Goal: Information Seeking & Learning: Learn about a topic

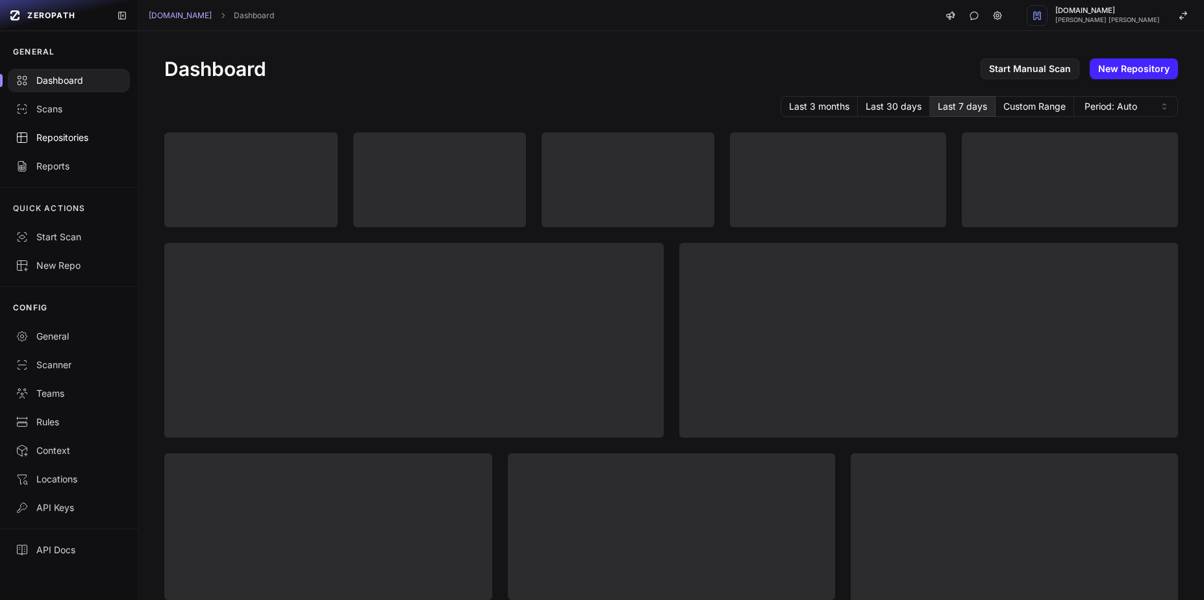
click at [45, 143] on div "Repositories" at bounding box center [69, 137] width 106 height 13
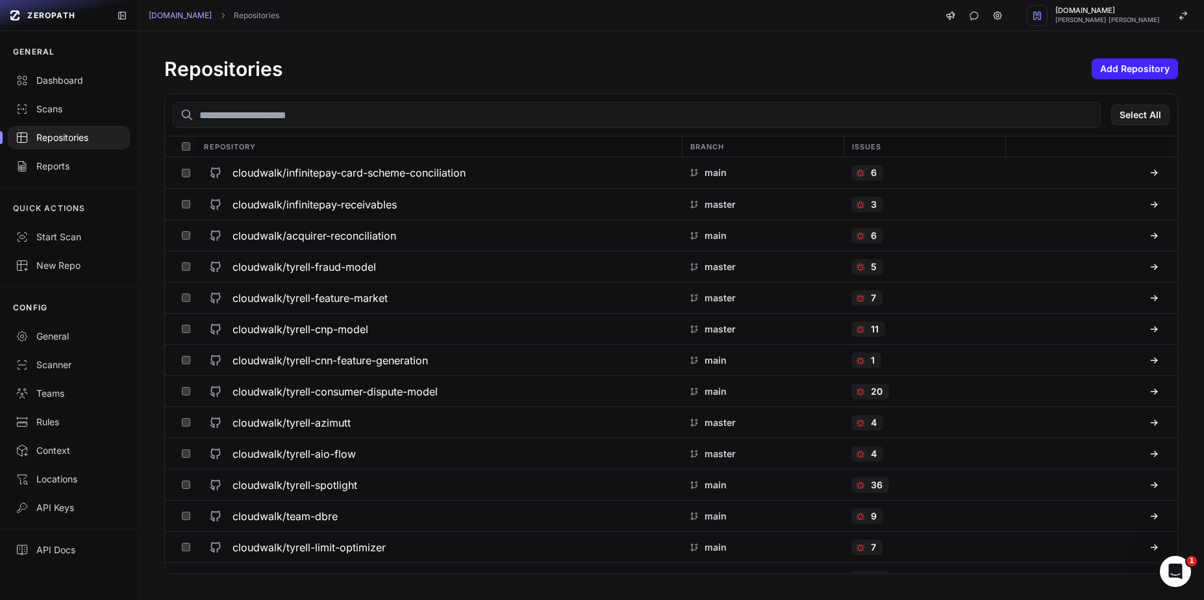
click at [512, 108] on input "text" at bounding box center [637, 115] width 928 height 26
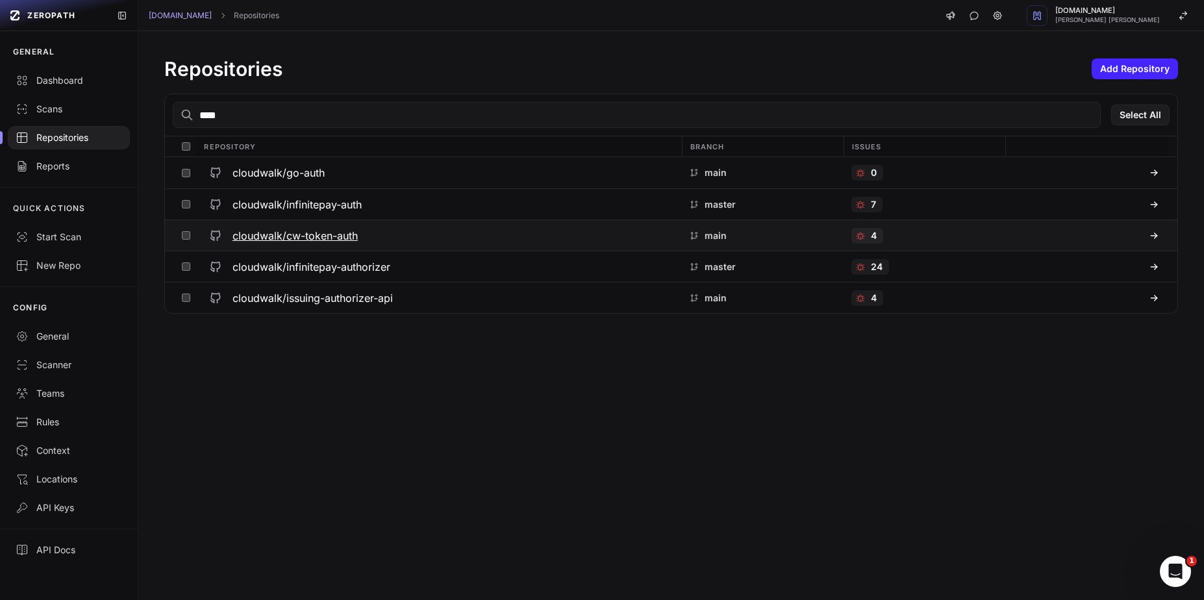
type input "****"
click at [346, 238] on h3 "cloudwalk/cw-token-auth" at bounding box center [294, 236] width 125 height 16
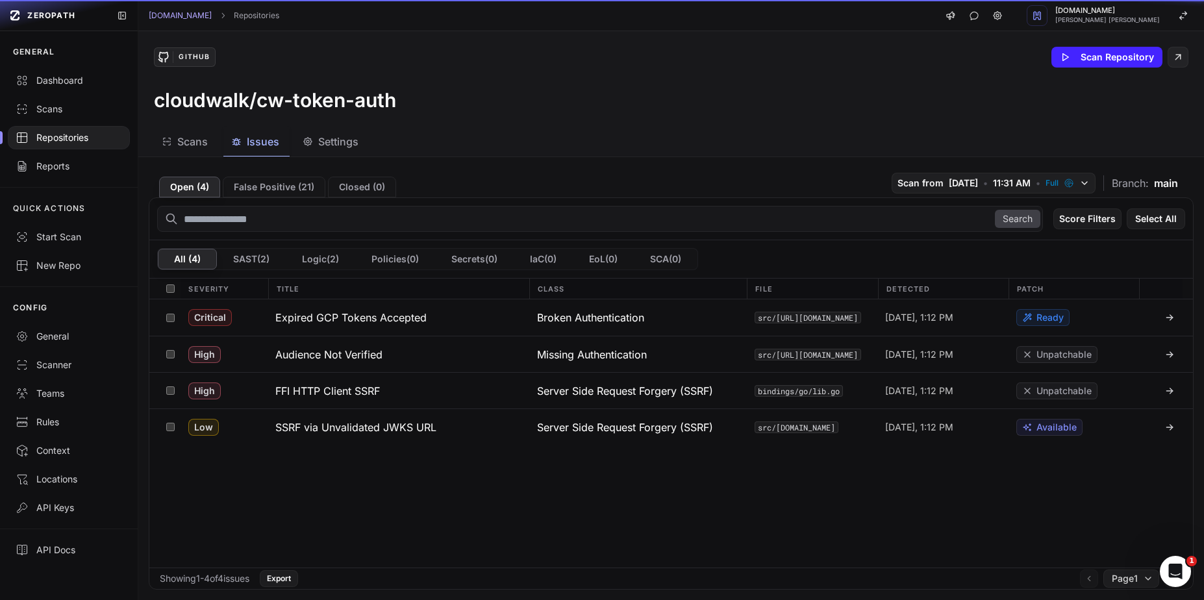
click at [266, 145] on span "Issues" at bounding box center [263, 142] width 32 height 16
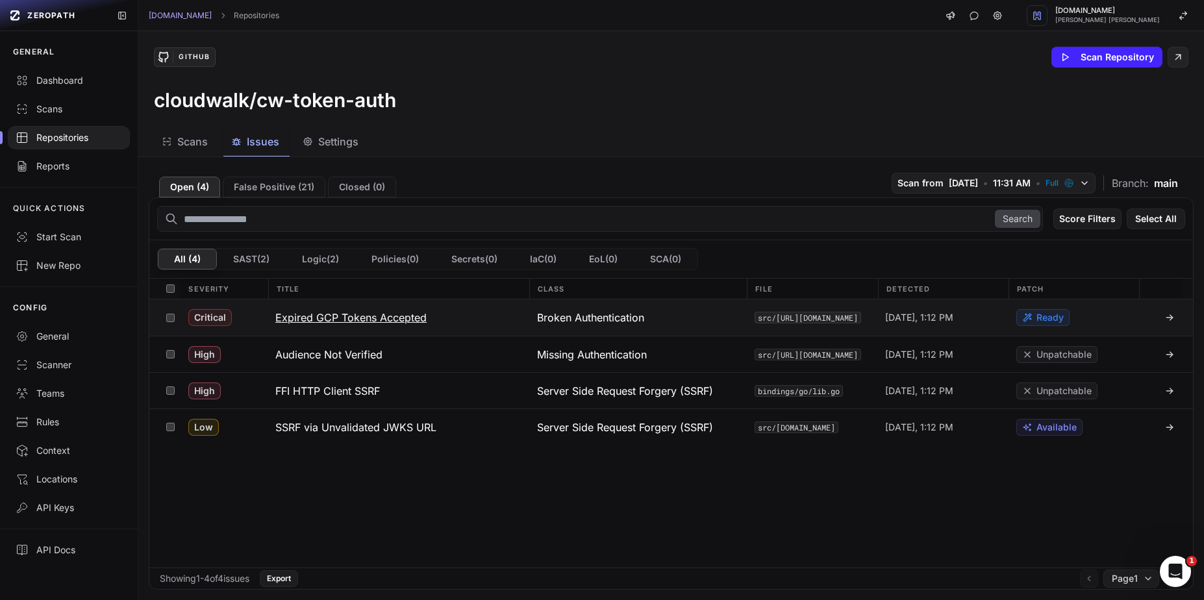
click at [384, 316] on h3 "Expired GCP Tokens Accepted" at bounding box center [350, 318] width 151 height 16
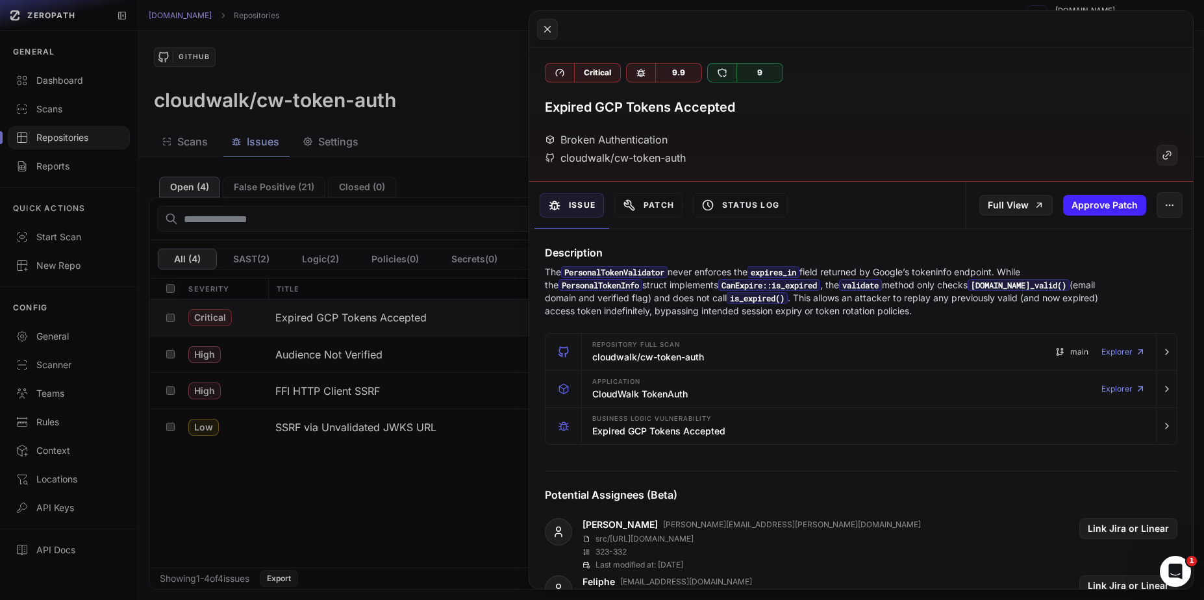
click at [456, 197] on button at bounding box center [602, 300] width 1204 height 600
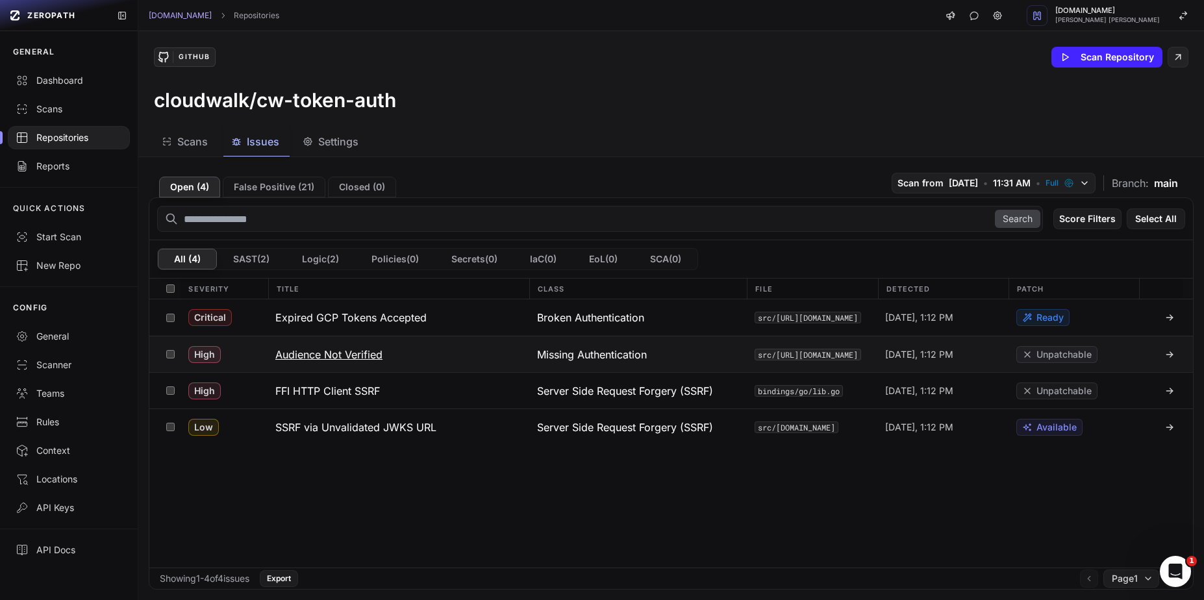
click at [357, 362] on button "Audience Not Verified" at bounding box center [399, 354] width 262 height 36
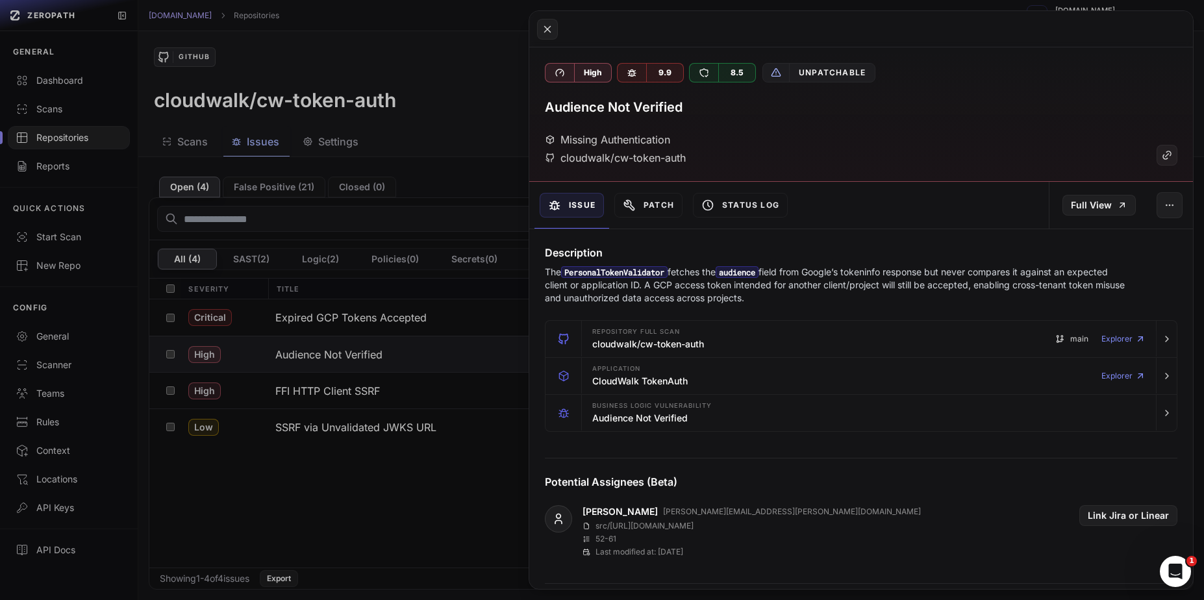
click at [436, 222] on button at bounding box center [602, 300] width 1204 height 600
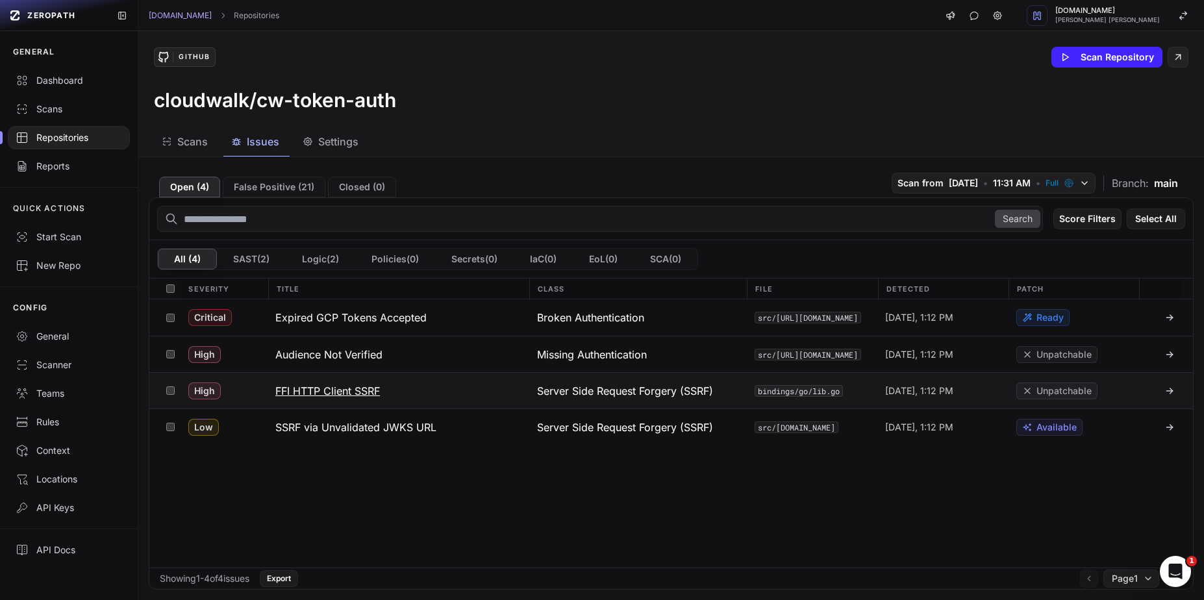
click at [332, 394] on h3 "FFI HTTP Client SSRF" at bounding box center [327, 391] width 105 height 16
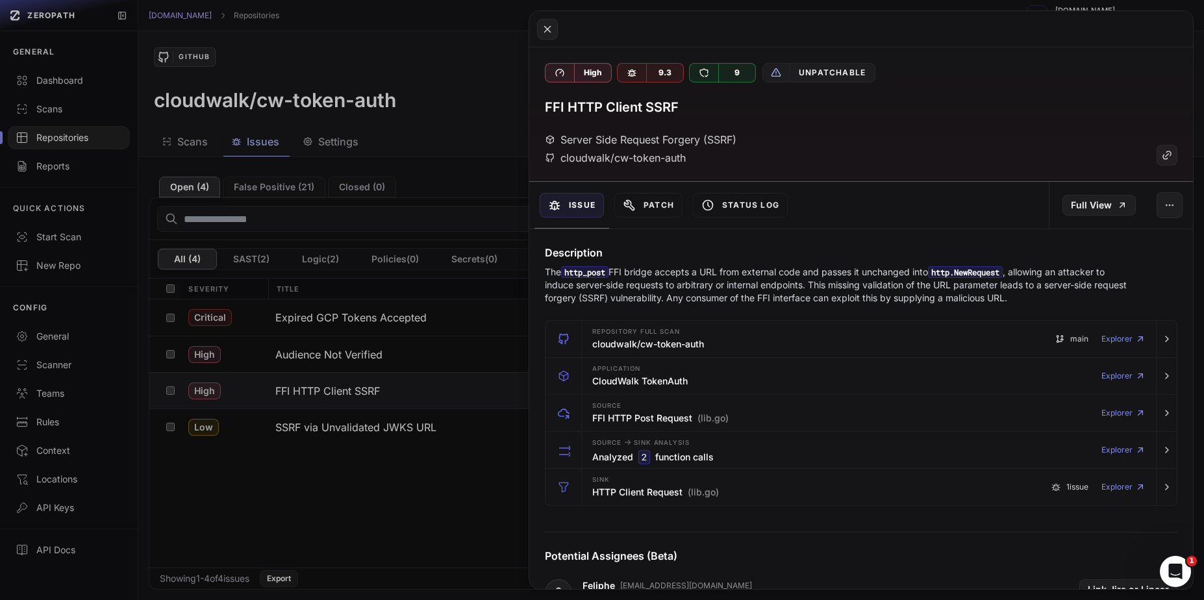
click at [456, 206] on button at bounding box center [602, 300] width 1204 height 600
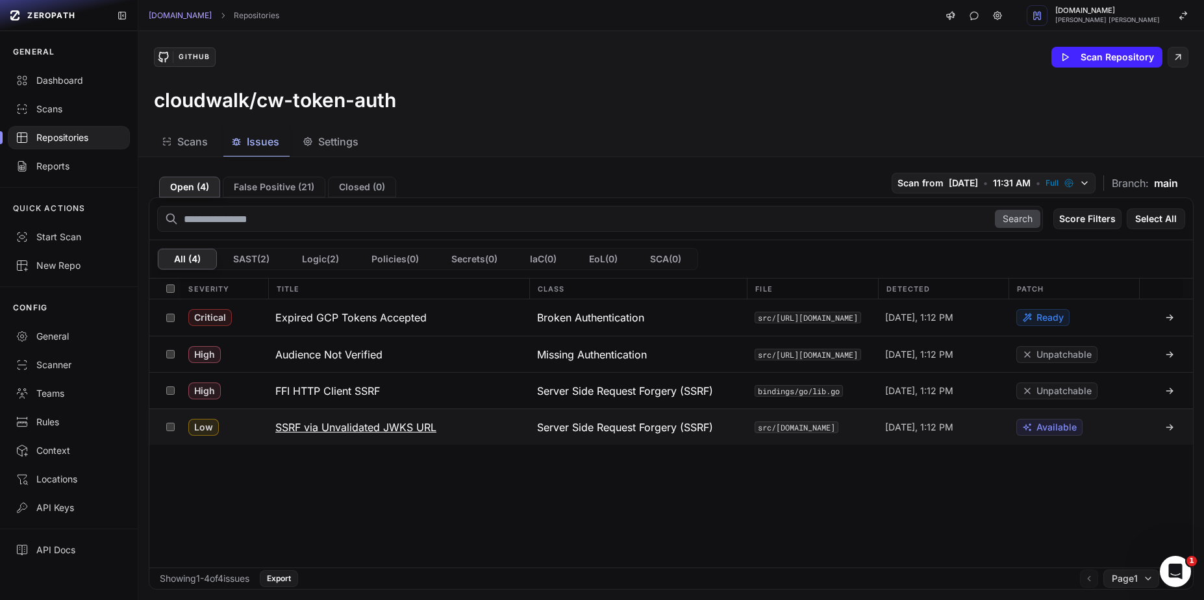
click at [352, 421] on h3 "SSRF via Unvalidated JWKS URL" at bounding box center [355, 427] width 161 height 16
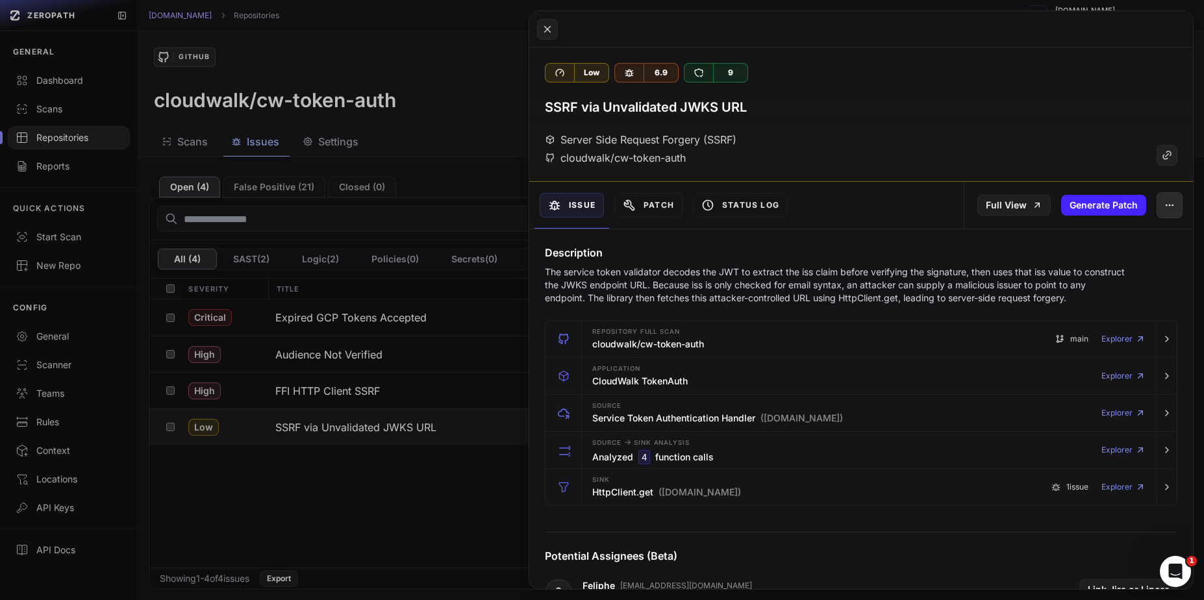
click at [1167, 204] on button "button" at bounding box center [1169, 205] width 26 height 26
click at [1104, 246] on div "False Positive" at bounding box center [1099, 239] width 139 height 31
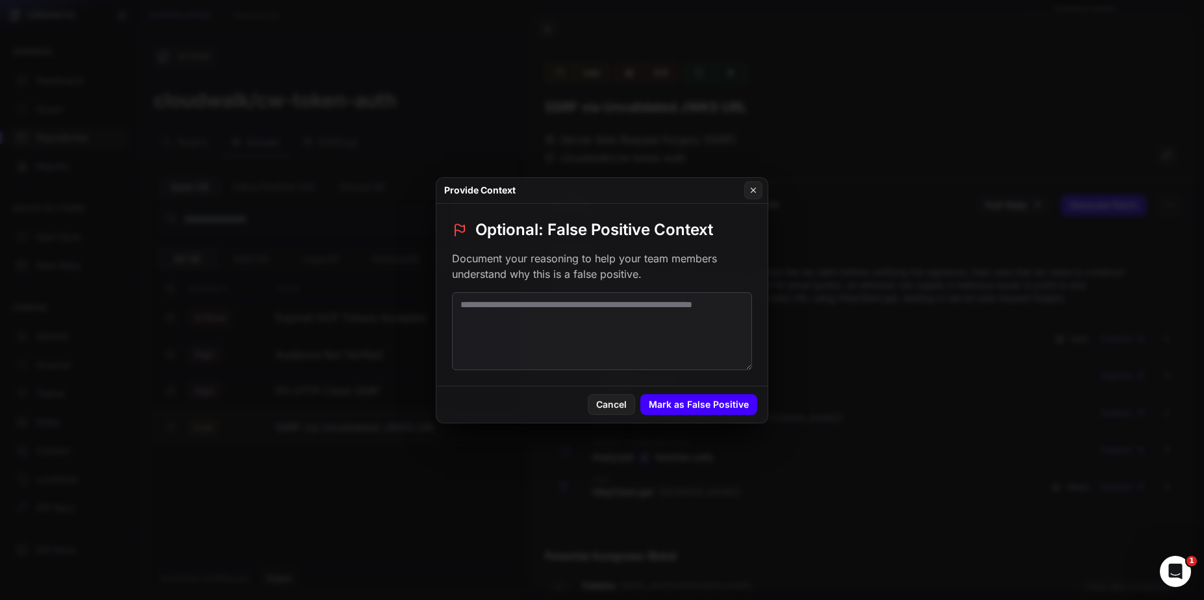
click at [707, 403] on button "Mark as False Positive" at bounding box center [698, 404] width 117 height 21
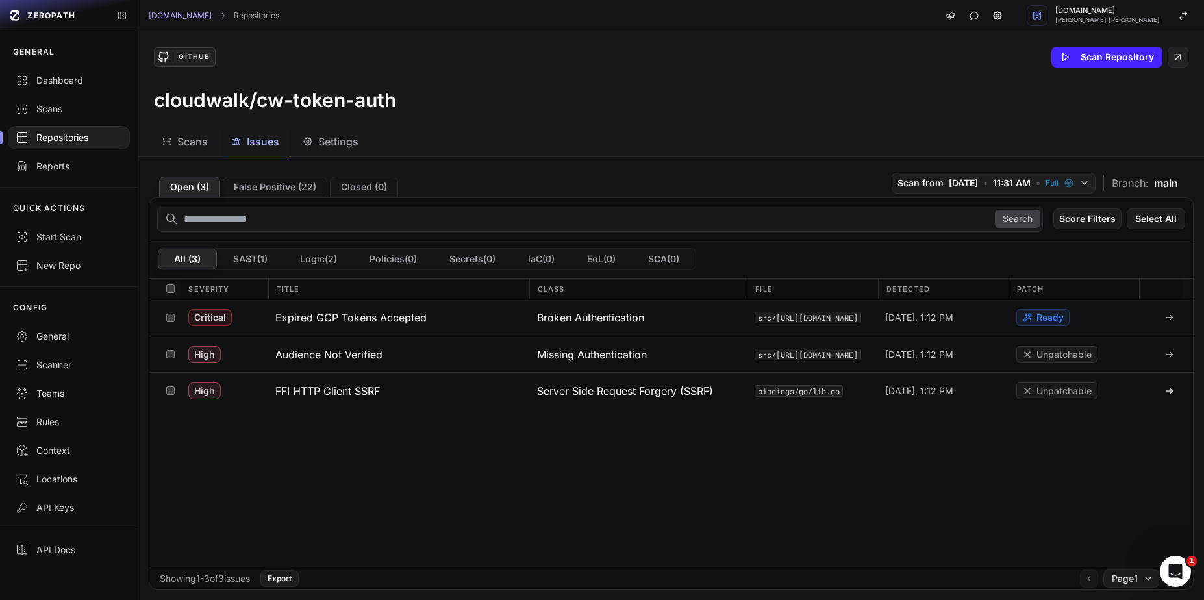
click at [79, 137] on div "Repositories" at bounding box center [69, 137] width 106 height 13
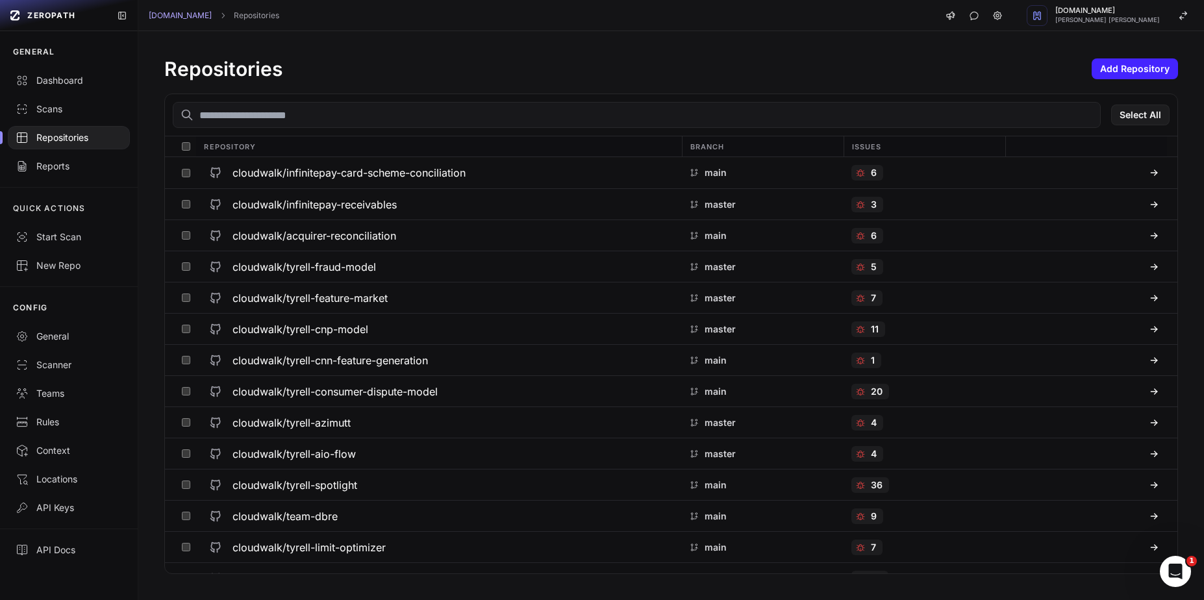
click at [446, 123] on input "text" at bounding box center [637, 115] width 928 height 26
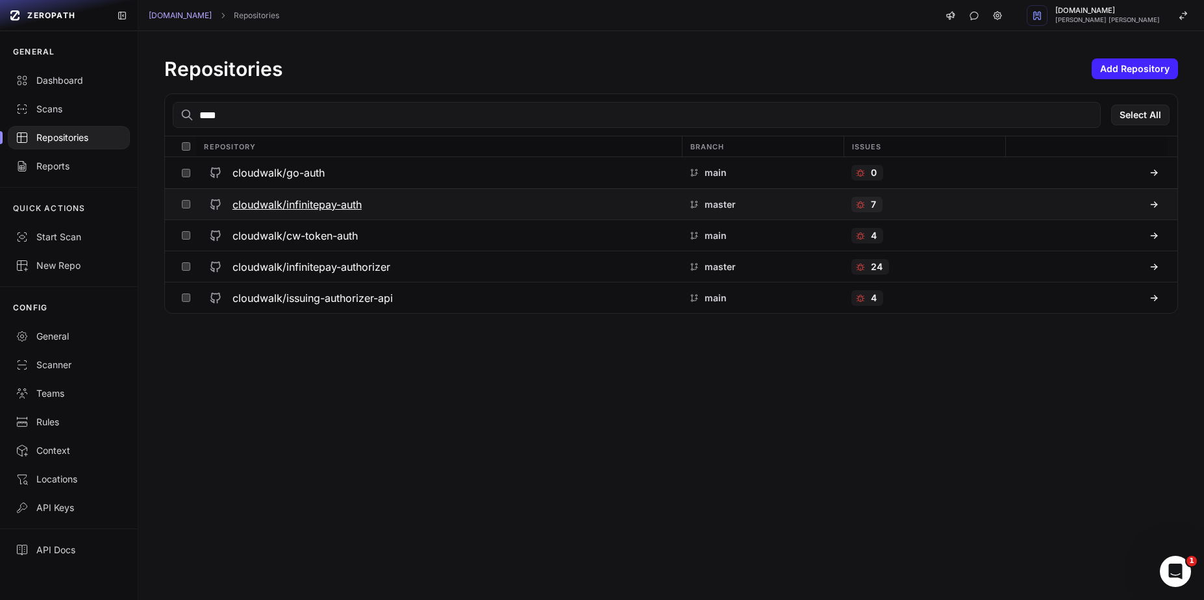
type input "****"
click at [340, 201] on h3 "cloudwalk/infinitepay-auth" at bounding box center [296, 205] width 129 height 16
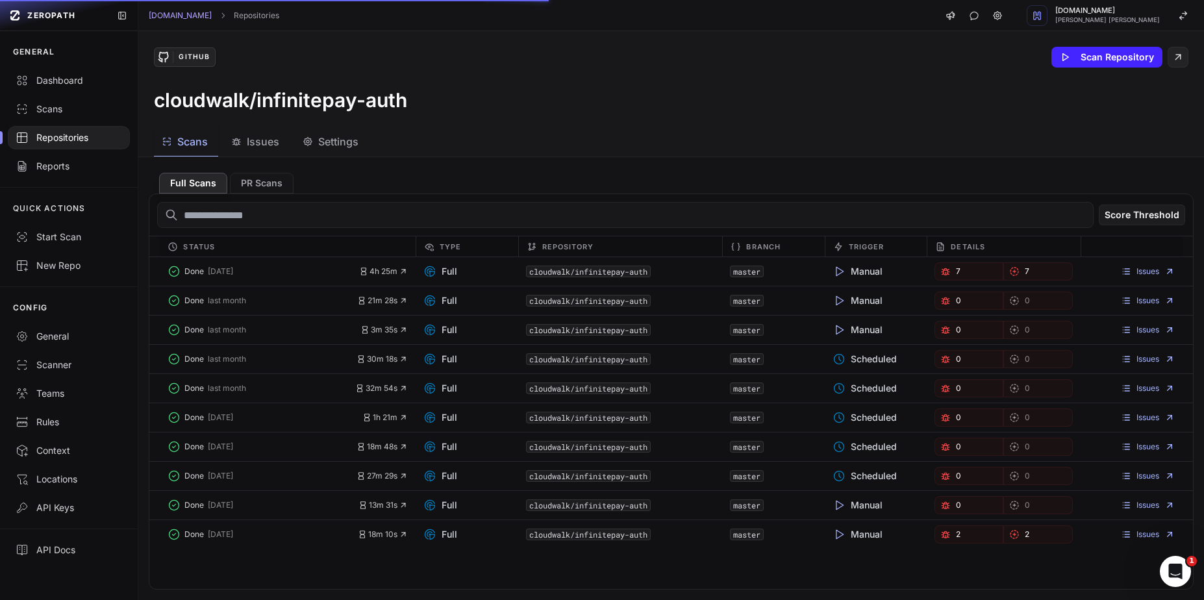
click at [273, 147] on span "Issues" at bounding box center [263, 142] width 32 height 16
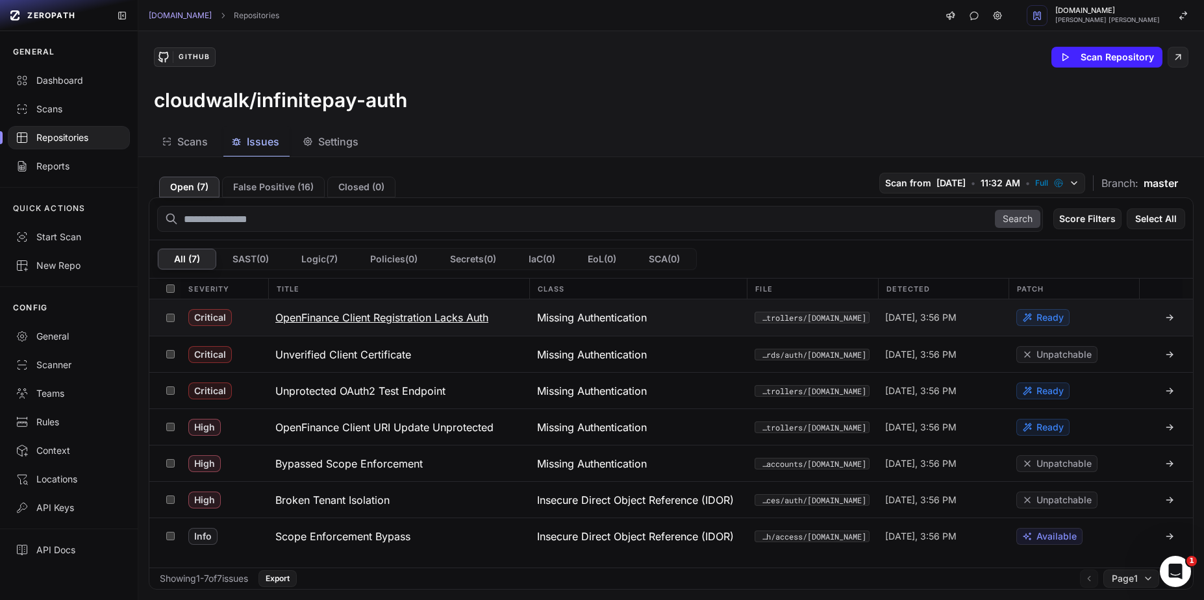
click at [453, 317] on h3 "OpenFinance Client Registration Lacks Auth" at bounding box center [381, 318] width 213 height 16
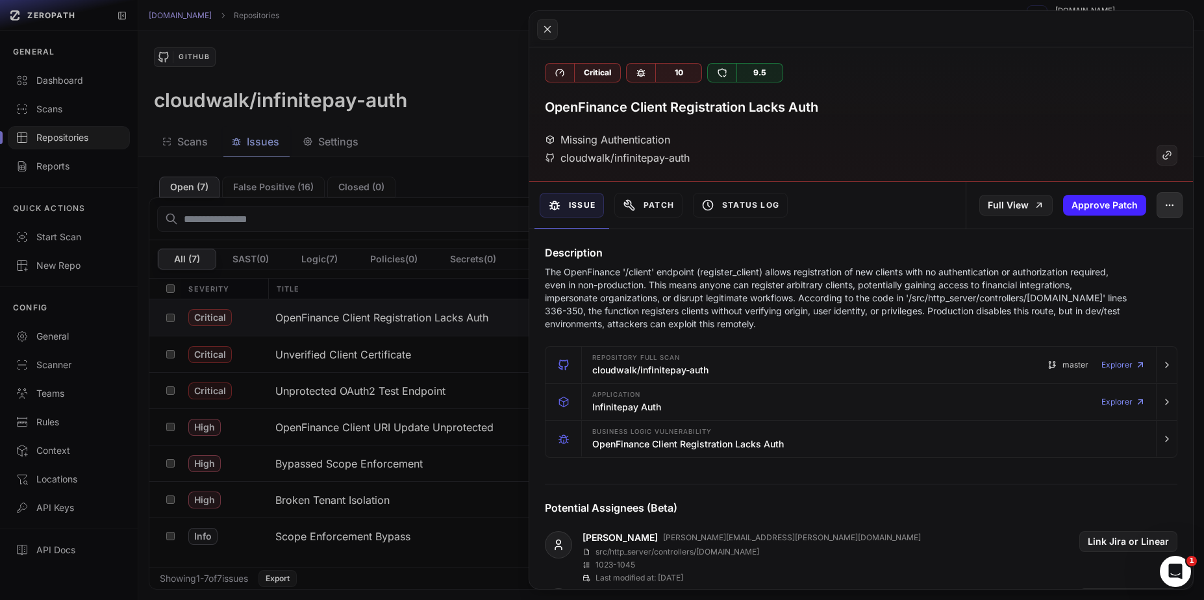
click at [1164, 210] on icon "button" at bounding box center [1169, 205] width 10 height 10
click at [1117, 241] on div "False Positive" at bounding box center [1099, 239] width 139 height 31
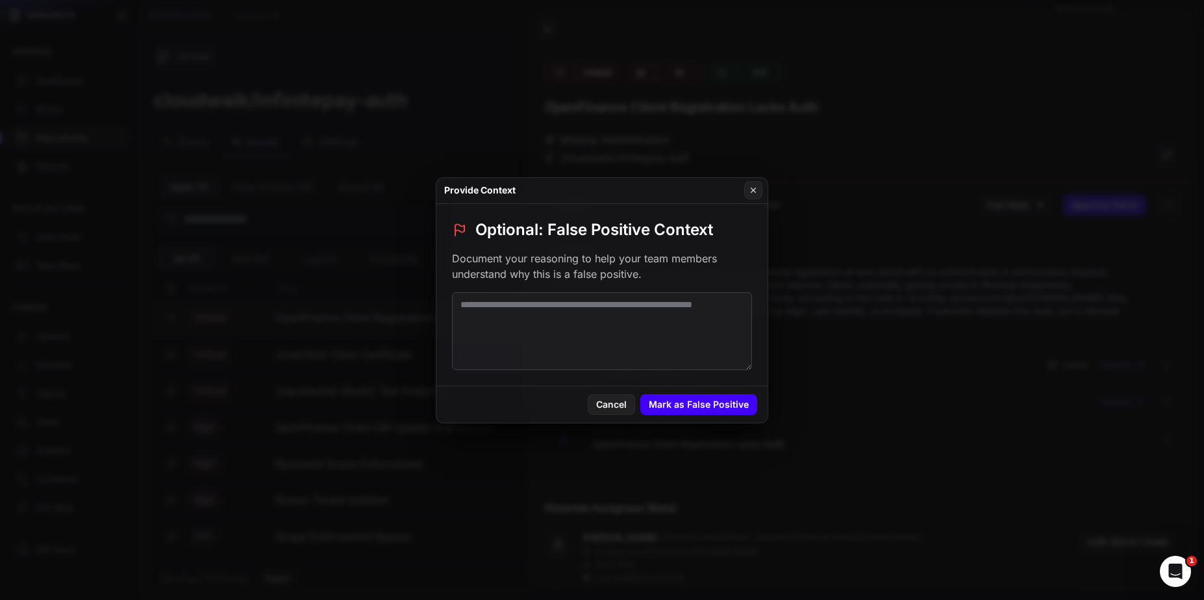
click at [730, 404] on button "Mark as False Positive" at bounding box center [698, 404] width 117 height 21
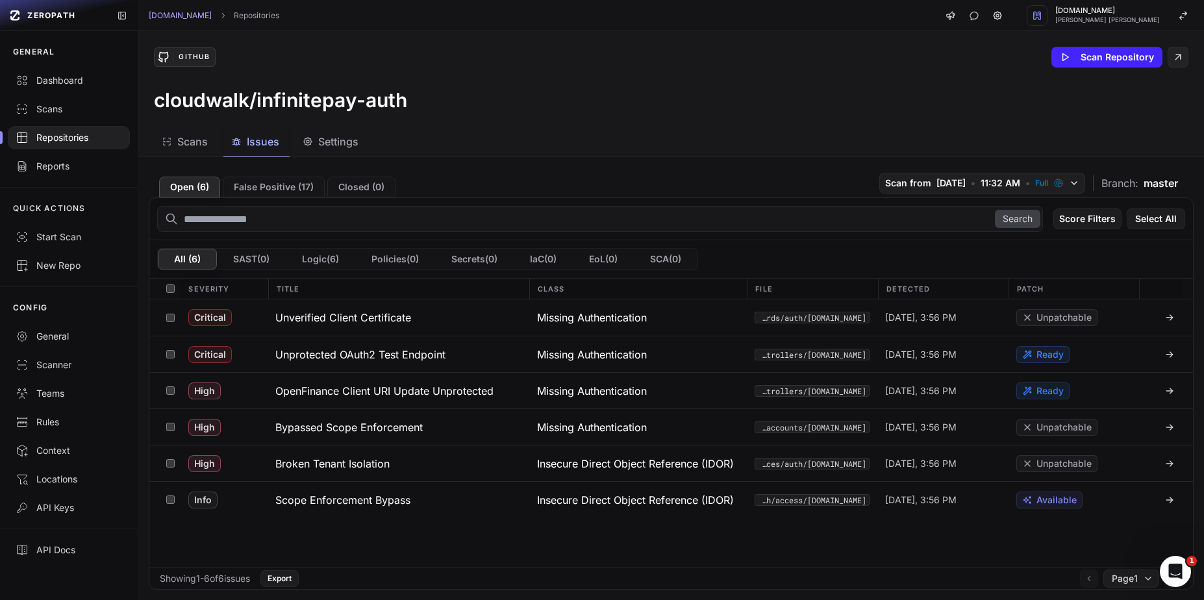
click at [384, 320] on h3 "Unverified Client Certificate" at bounding box center [343, 318] width 136 height 16
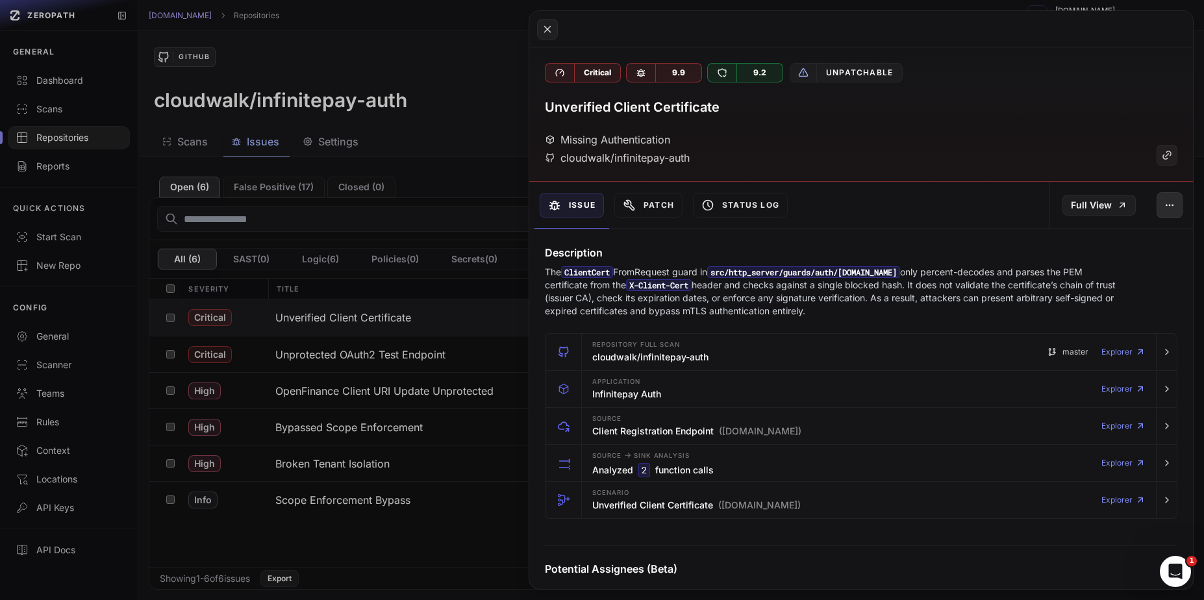
click at [1159, 210] on button "button" at bounding box center [1169, 205] width 26 height 26
click at [1082, 238] on div "False Positive" at bounding box center [1099, 239] width 139 height 31
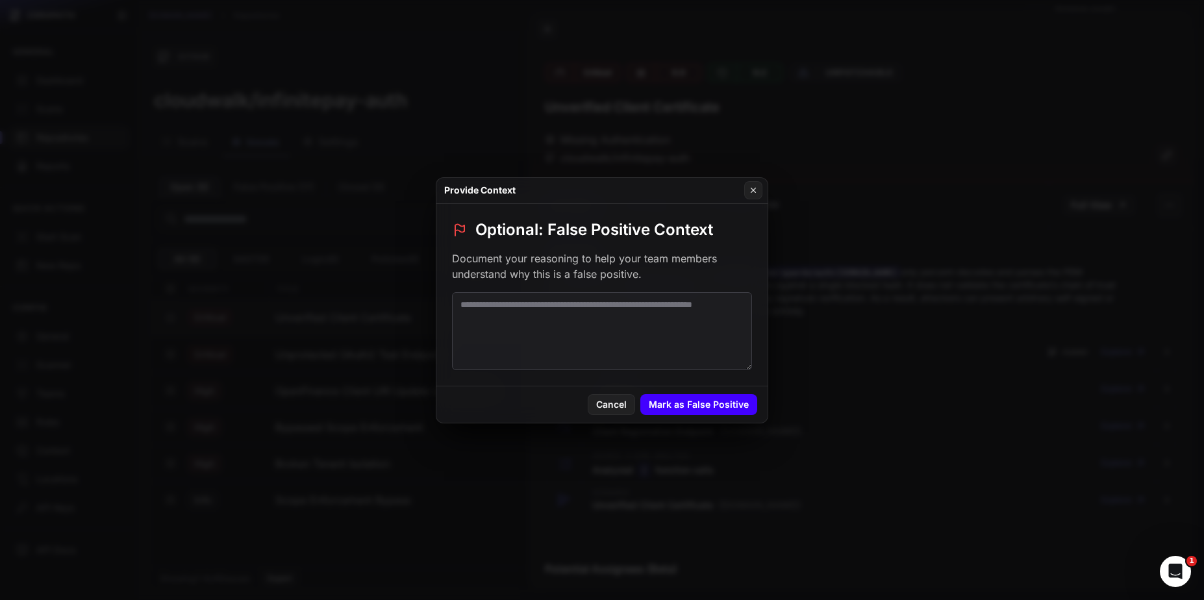
click at [713, 399] on button "Mark as False Positive" at bounding box center [698, 404] width 117 height 21
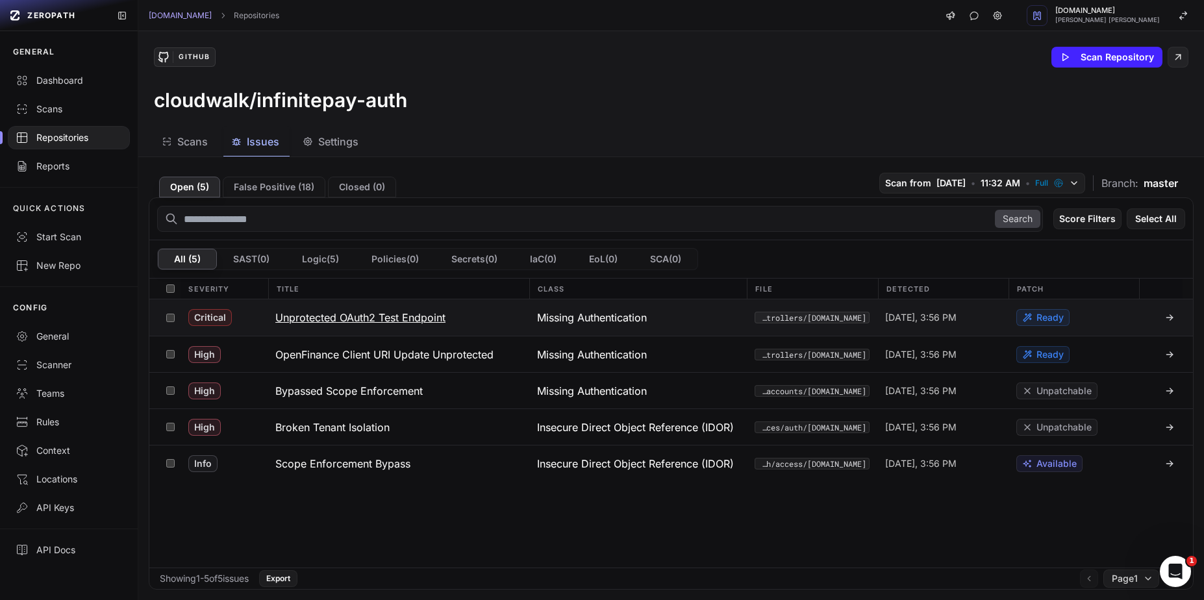
click at [399, 321] on h3 "Unprotected OAuth2 Test Endpoint" at bounding box center [360, 318] width 170 height 16
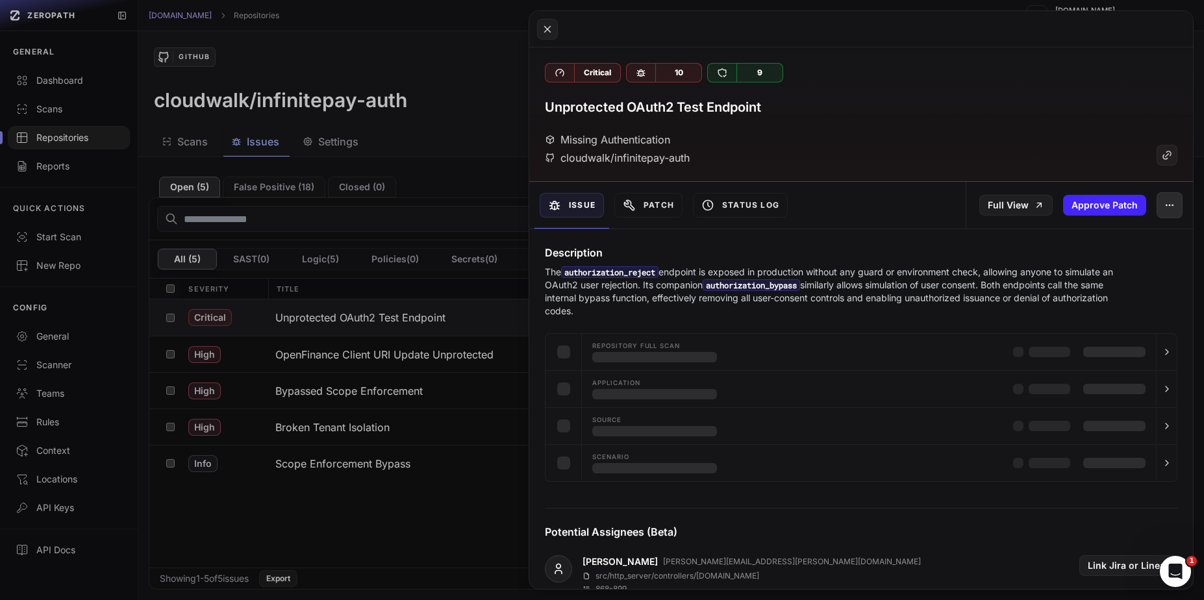
click at [1164, 207] on icon "button" at bounding box center [1169, 205] width 10 height 10
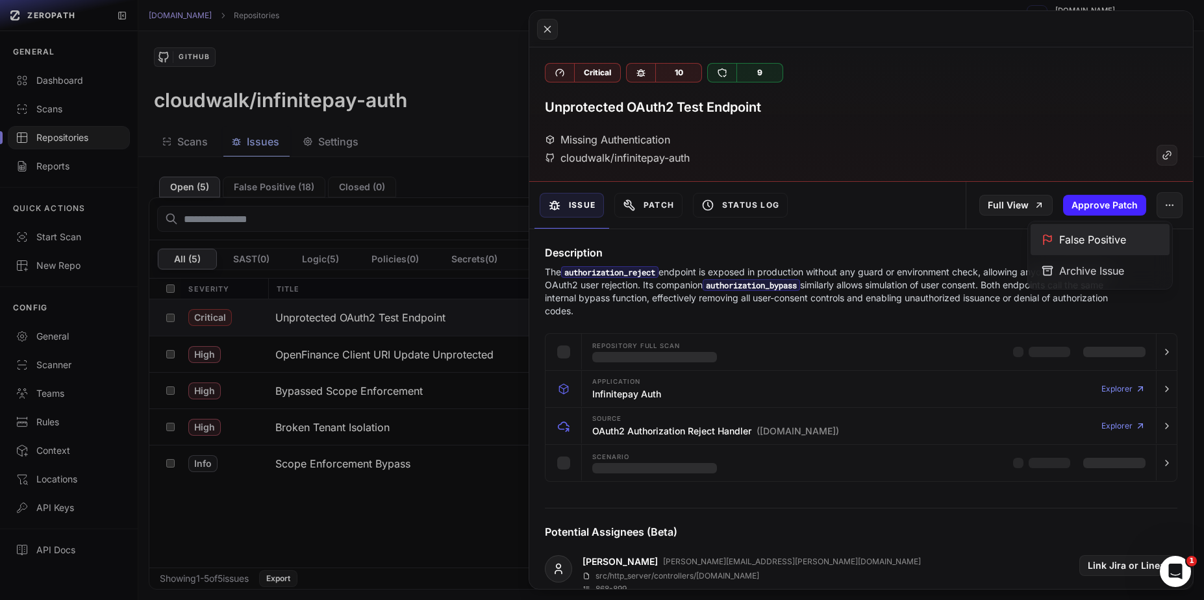
click at [1086, 233] on div "False Positive" at bounding box center [1099, 239] width 139 height 31
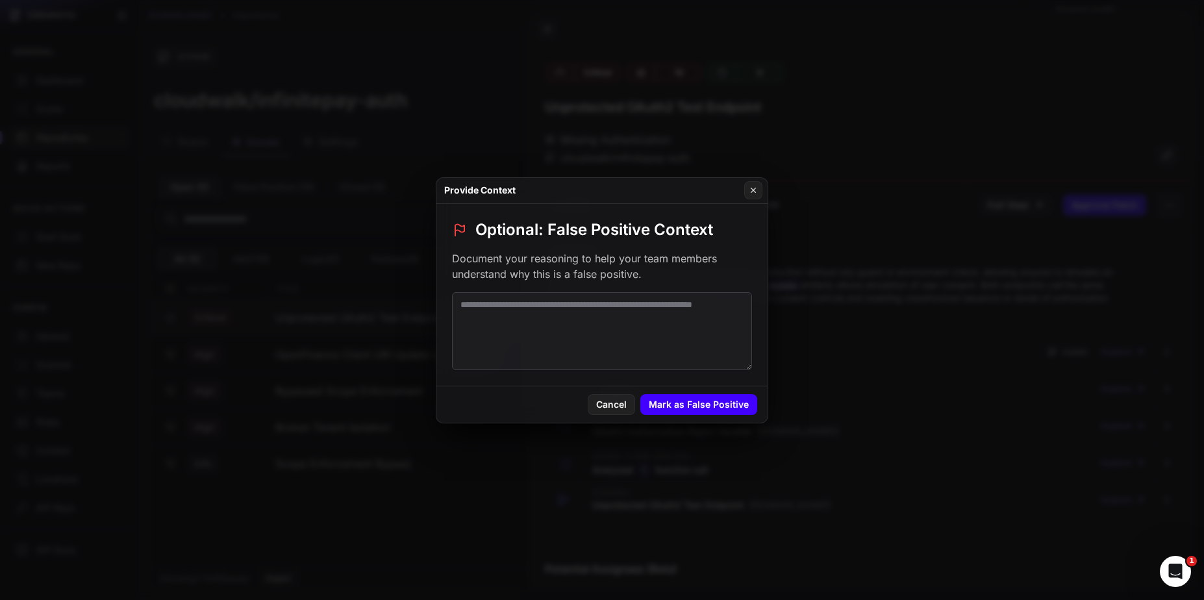
click at [684, 410] on button "Mark as False Positive" at bounding box center [698, 404] width 117 height 21
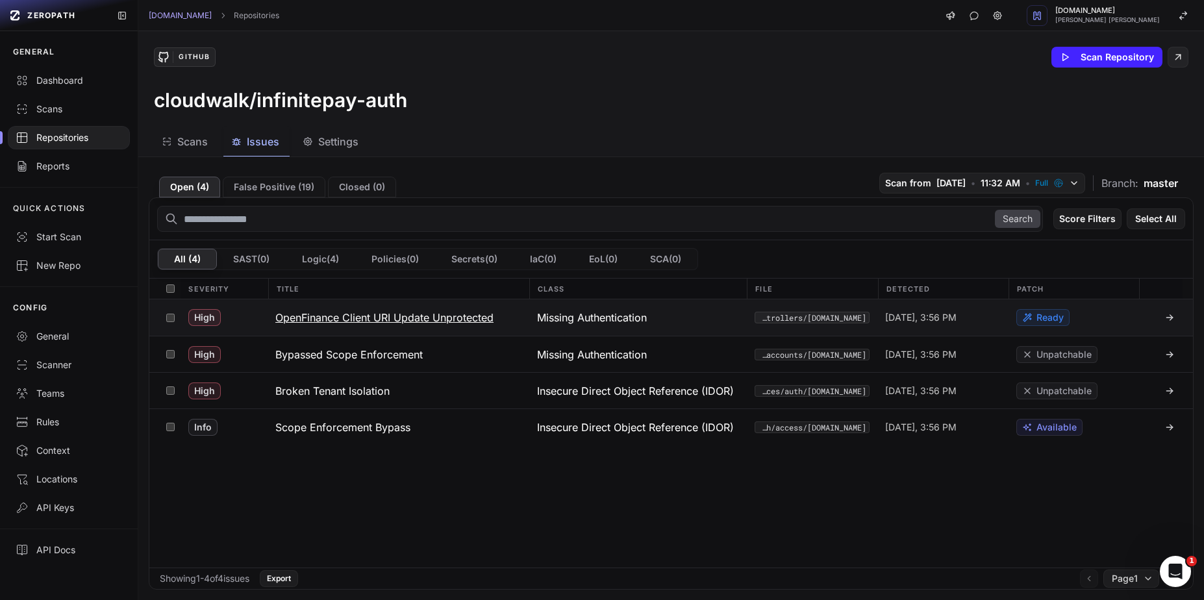
click at [429, 319] on h3 "OpenFinance Client URI Update Unprotected" at bounding box center [384, 318] width 218 height 16
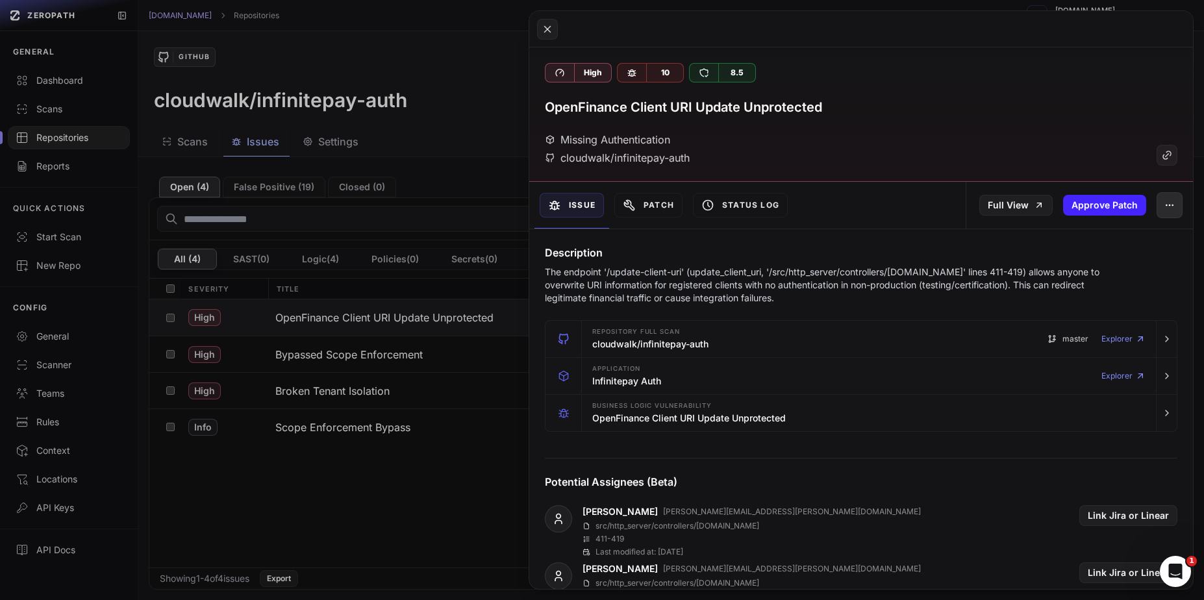
click at [1162, 212] on button "button" at bounding box center [1169, 205] width 26 height 26
click at [1089, 241] on div "False Positive" at bounding box center [1099, 239] width 139 height 31
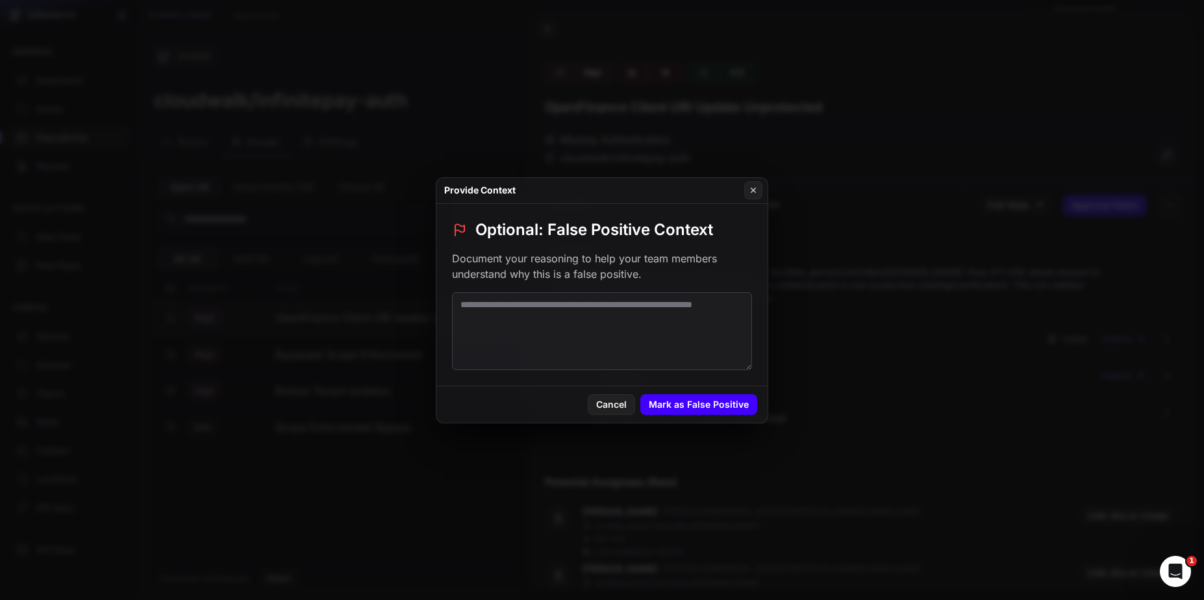
click at [717, 401] on button "Mark as False Positive" at bounding box center [698, 404] width 117 height 21
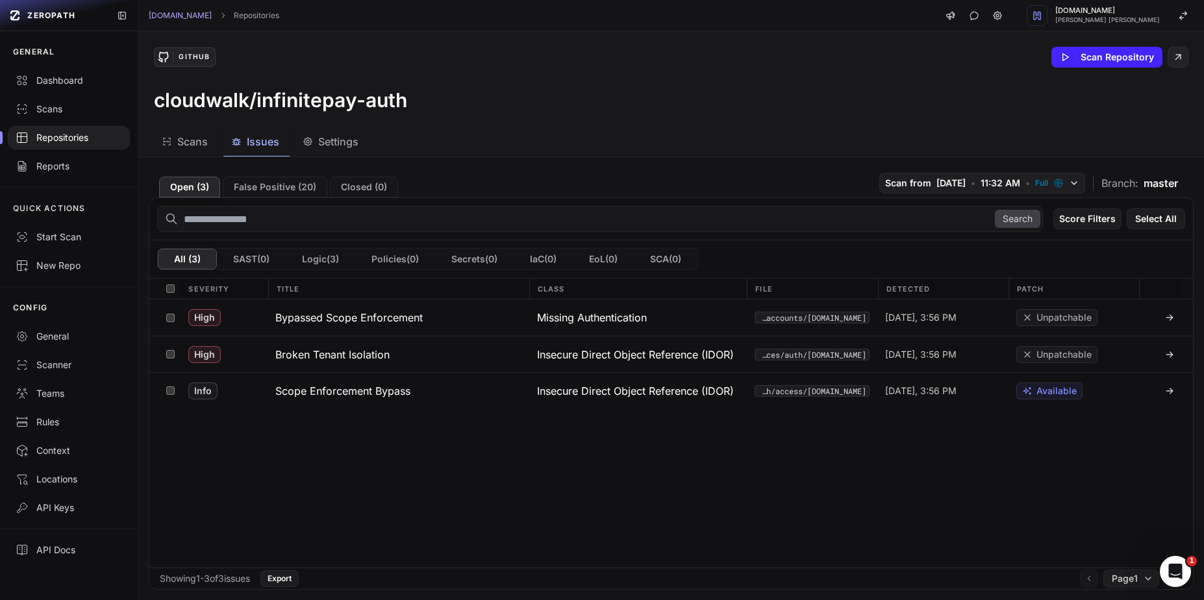
click at [389, 323] on h3 "Bypassed Scope Enforcement" at bounding box center [348, 318] width 147 height 16
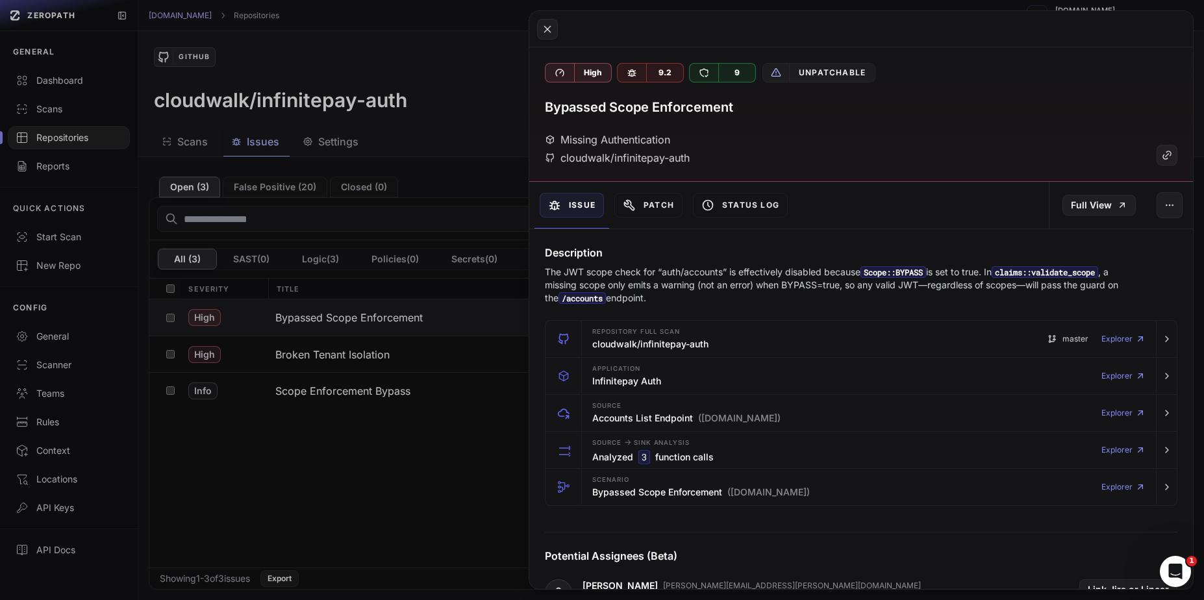
click at [429, 499] on button at bounding box center [602, 300] width 1204 height 600
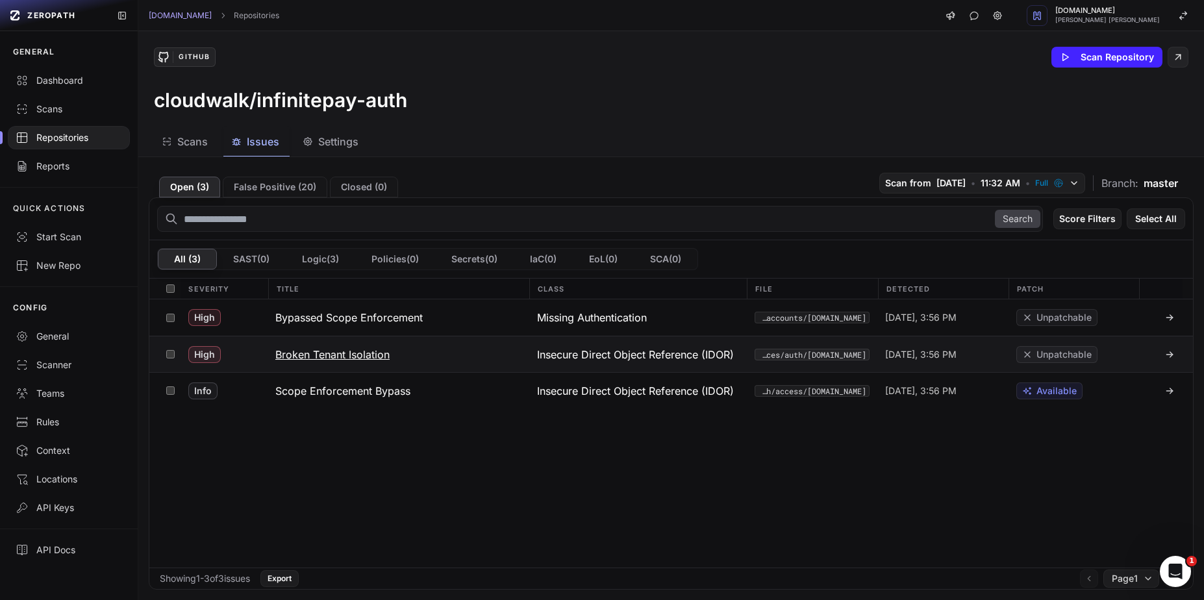
click at [368, 356] on h3 "Broken Tenant Isolation" at bounding box center [332, 355] width 114 height 16
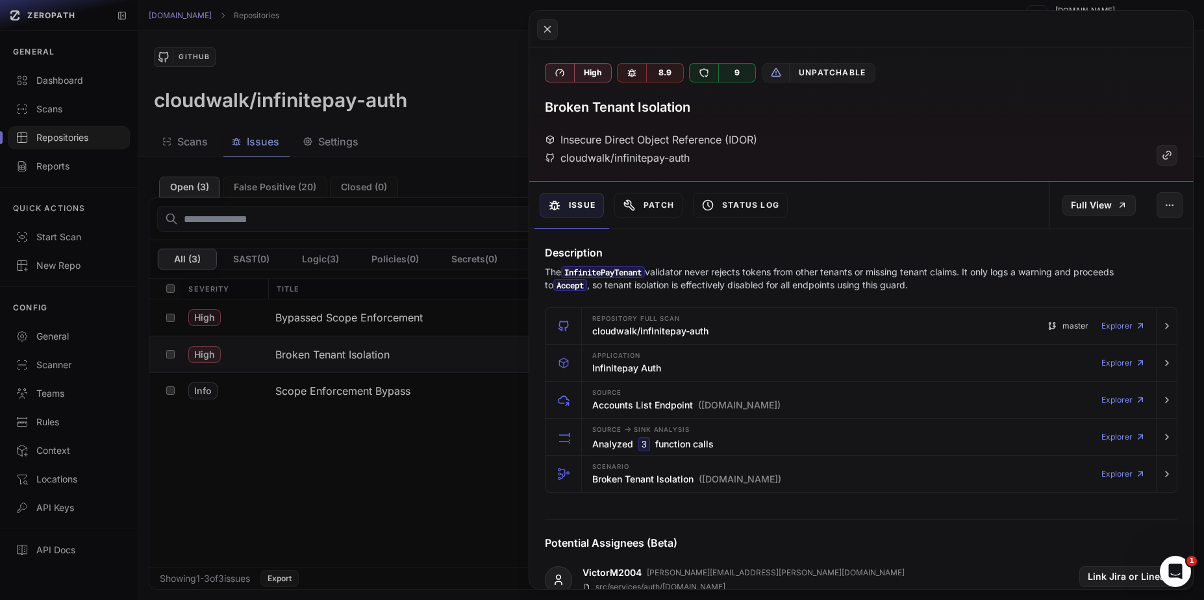
click at [425, 451] on button at bounding box center [602, 300] width 1204 height 600
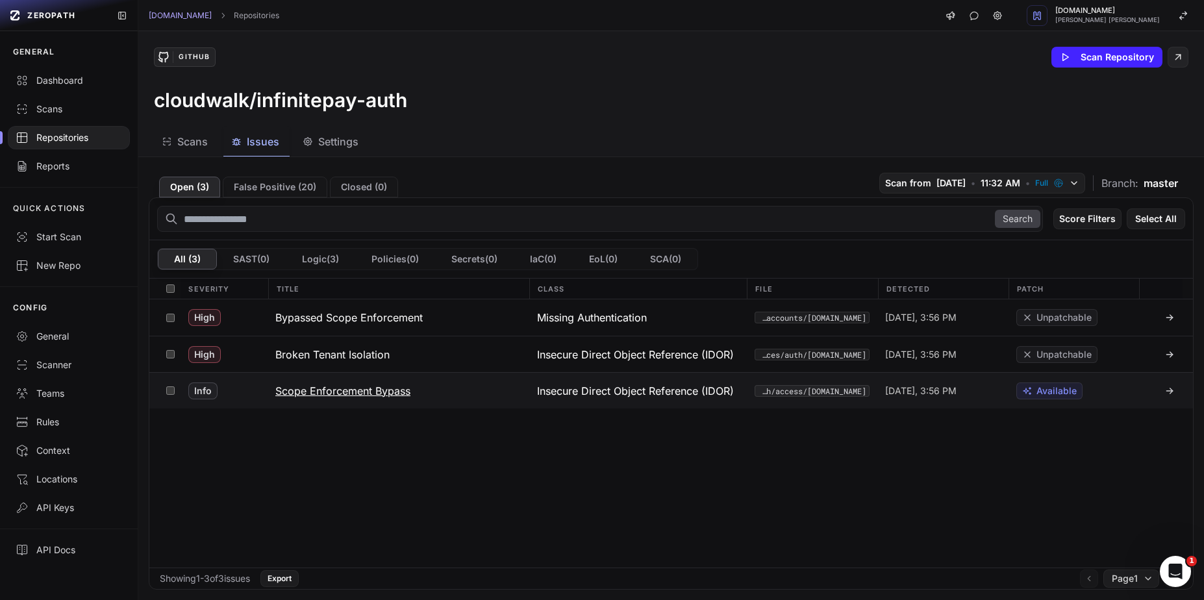
click at [347, 398] on h3 "Scope Enforcement Bypass" at bounding box center [342, 391] width 135 height 16
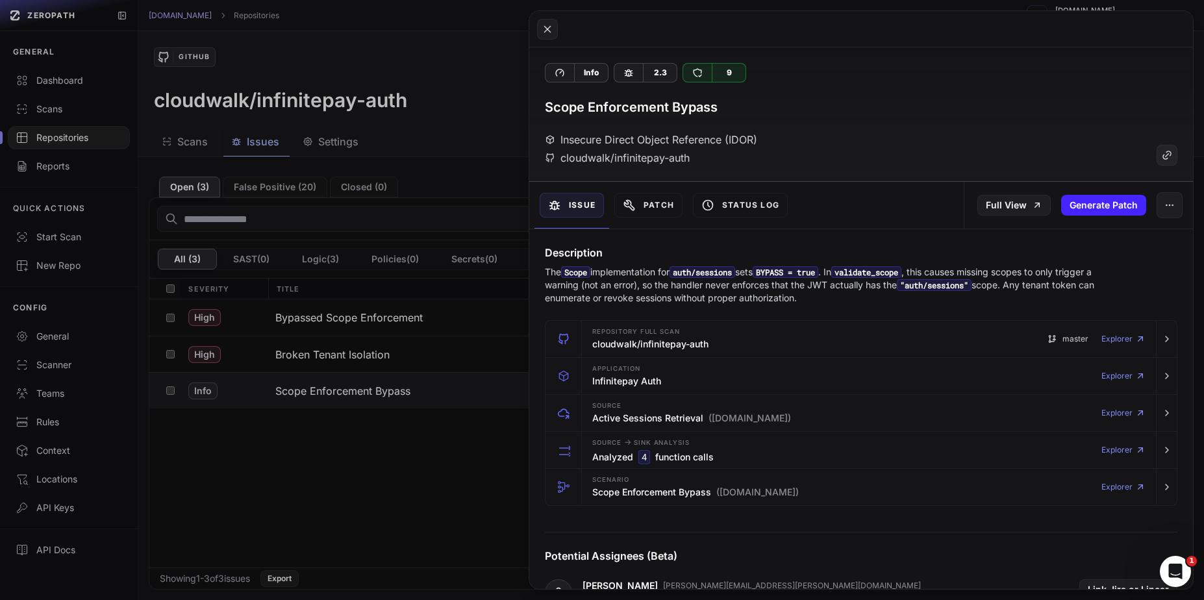
click at [408, 450] on button at bounding box center [602, 300] width 1204 height 600
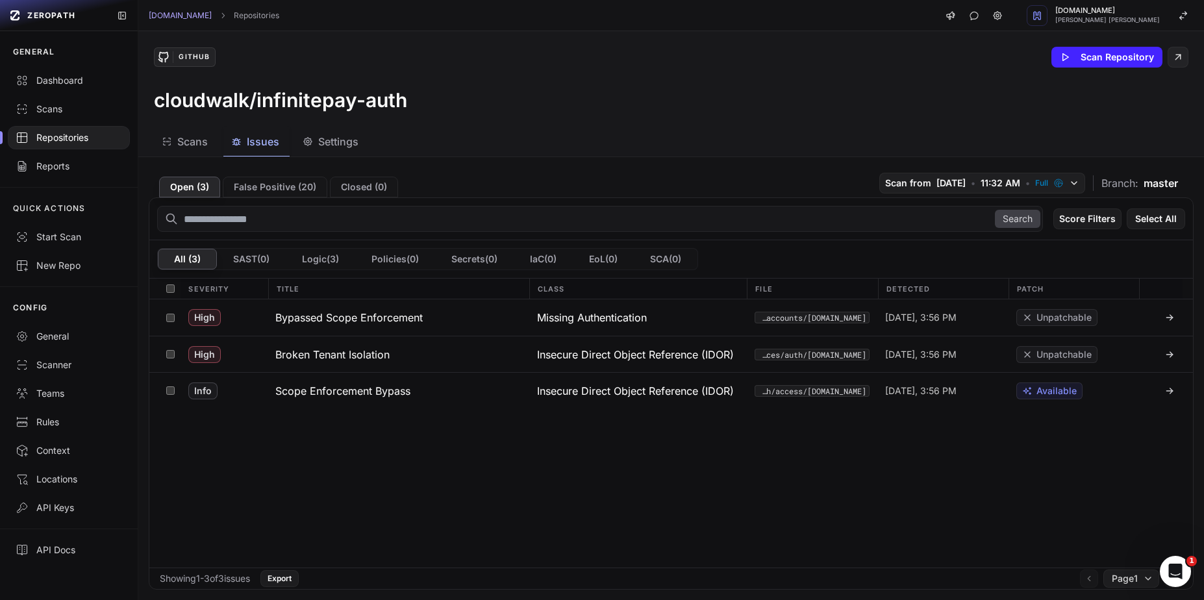
click at [92, 145] on div at bounding box center [69, 137] width 122 height 23
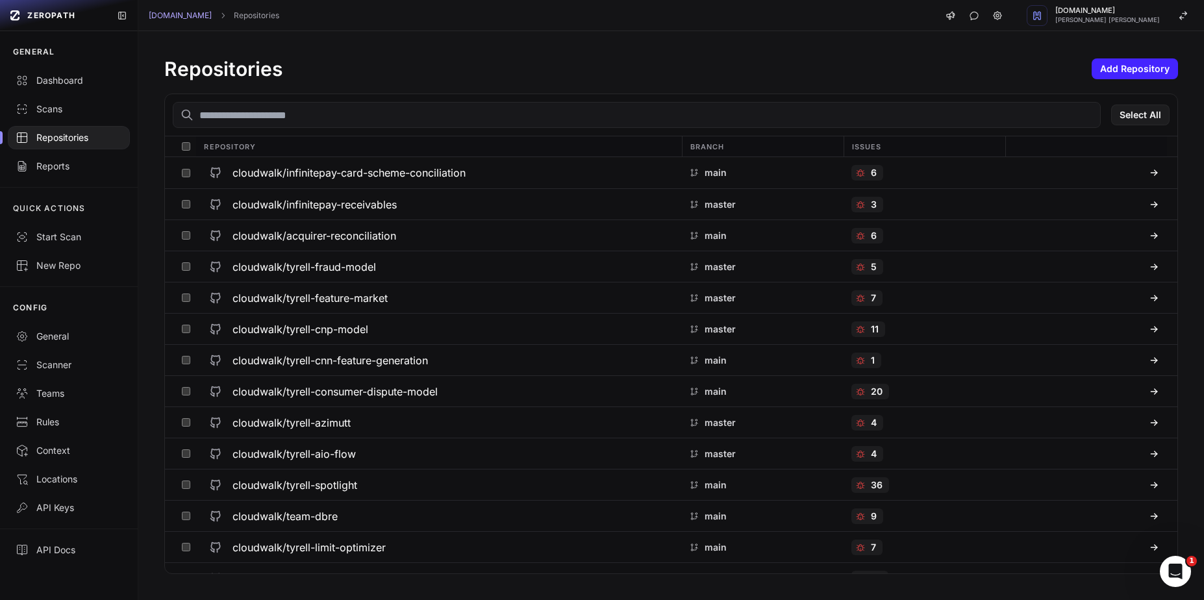
click at [333, 117] on input "text" at bounding box center [637, 115] width 928 height 26
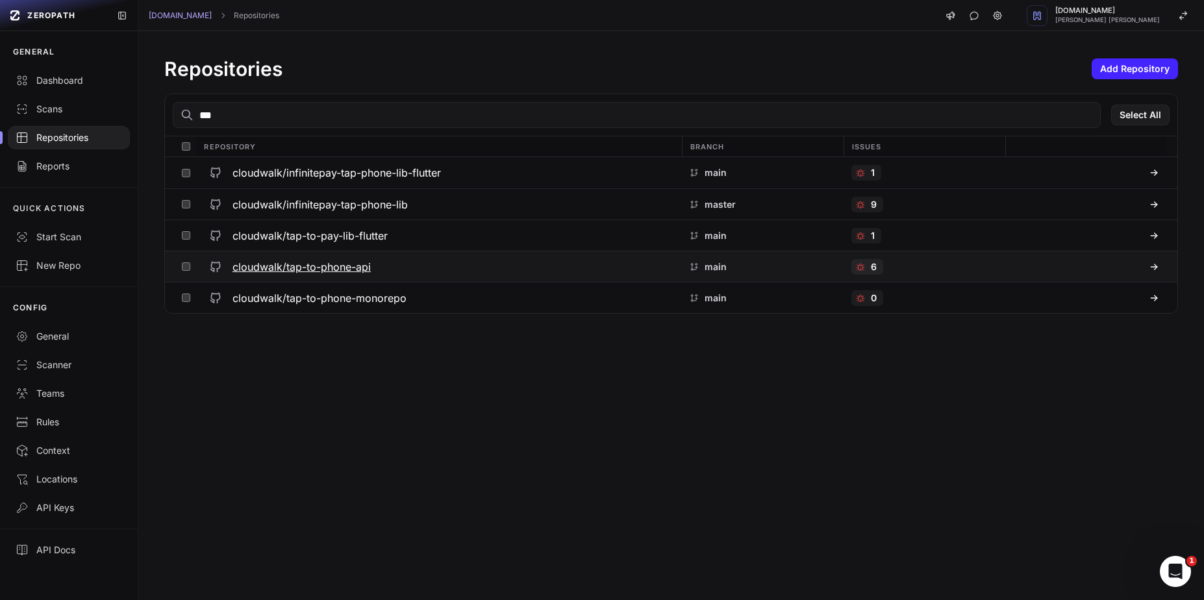
type input "***"
click at [334, 262] on h3 "cloudwalk/tap-to-phone-api" at bounding box center [301, 267] width 138 height 16
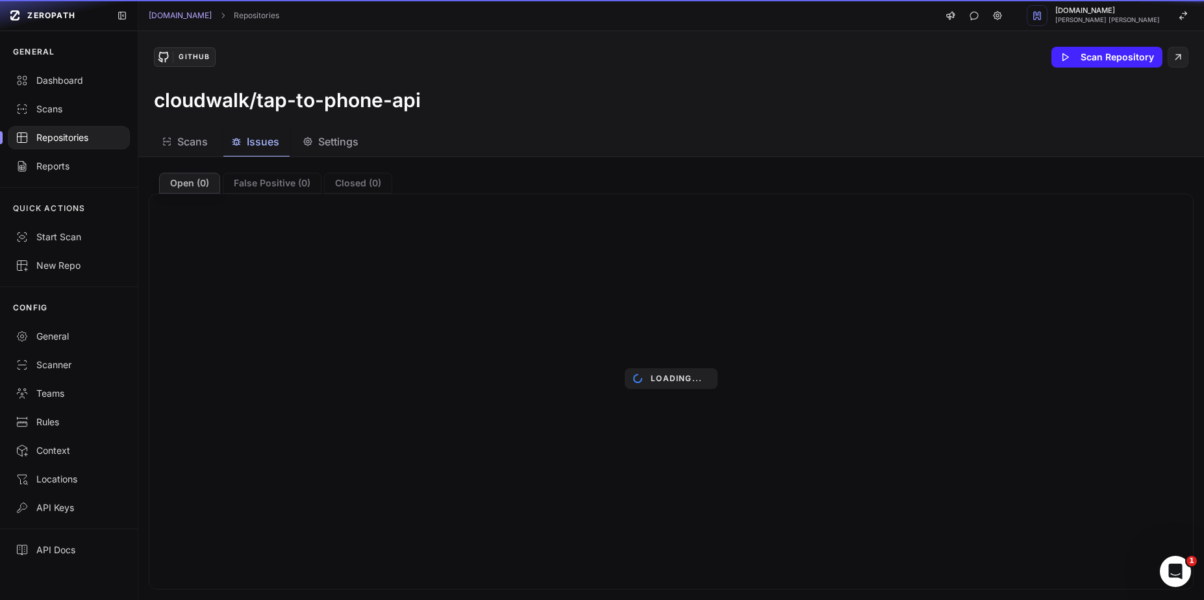
click at [295, 151] on button "Issues" at bounding box center [332, 141] width 74 height 29
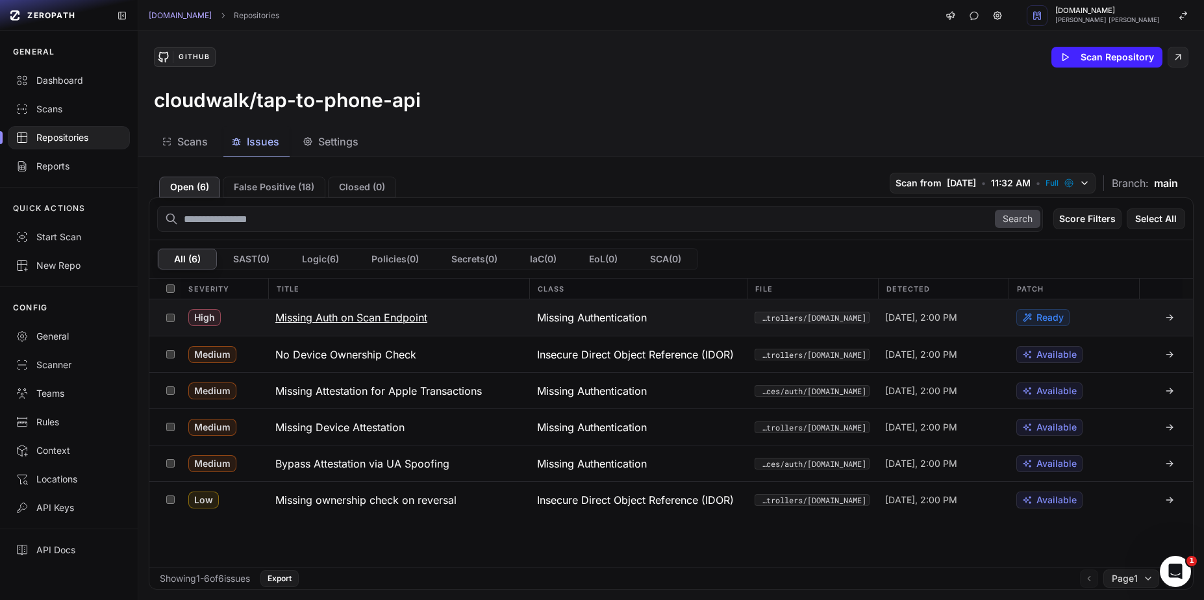
click at [350, 320] on h3 "Missing Auth on Scan Endpoint" at bounding box center [351, 318] width 152 height 16
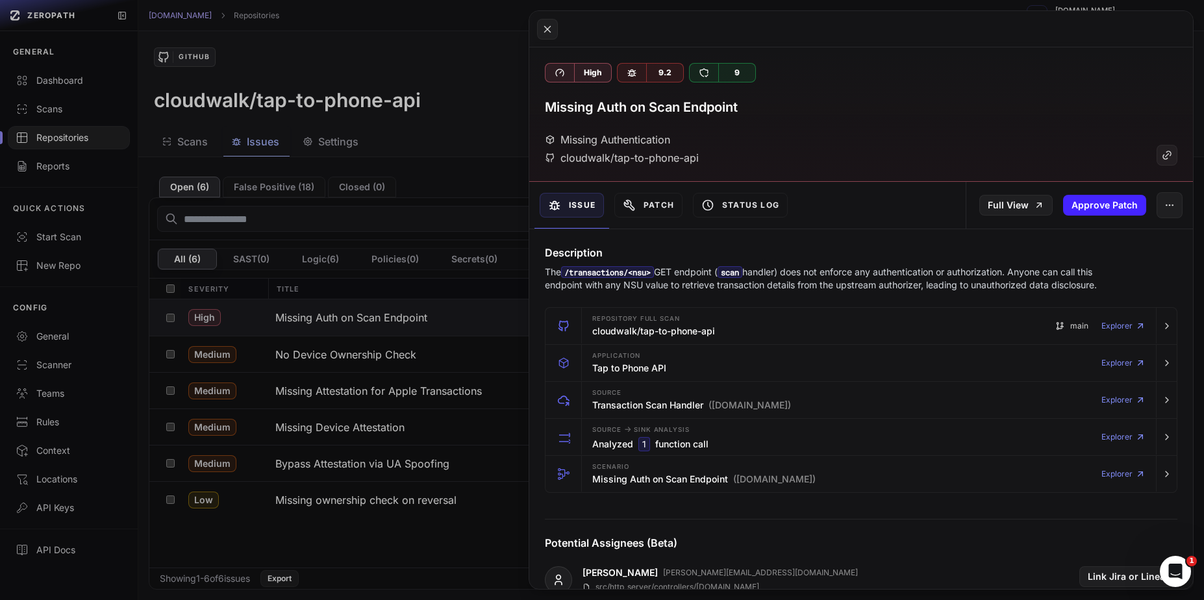
click at [375, 325] on button at bounding box center [602, 300] width 1204 height 600
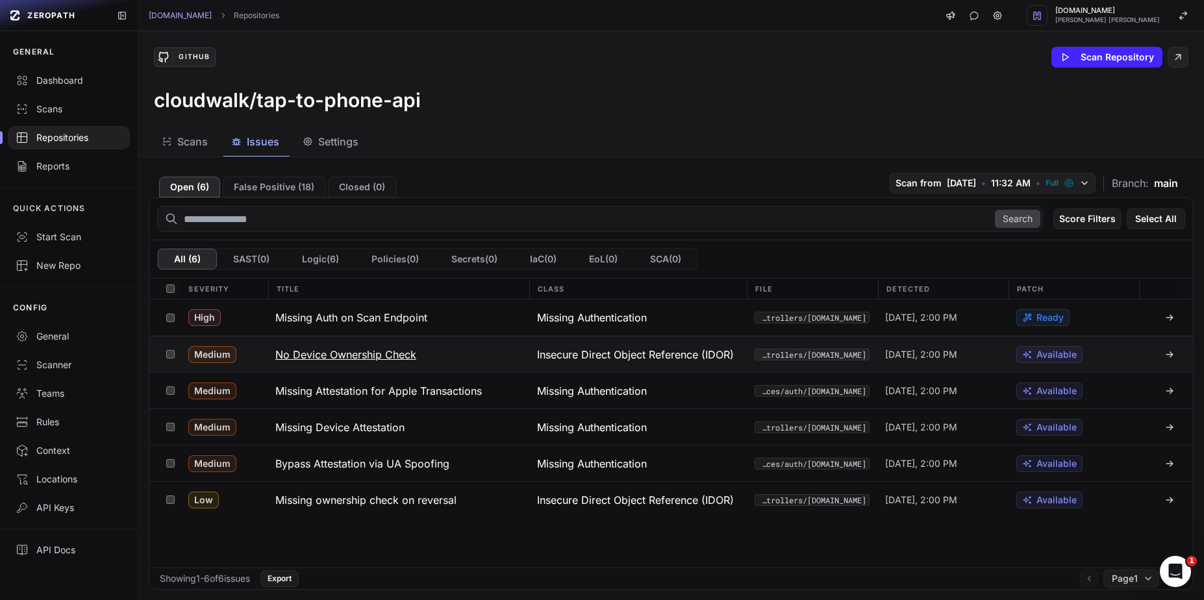
click at [375, 349] on h3 "No Device Ownership Check" at bounding box center [345, 355] width 141 height 16
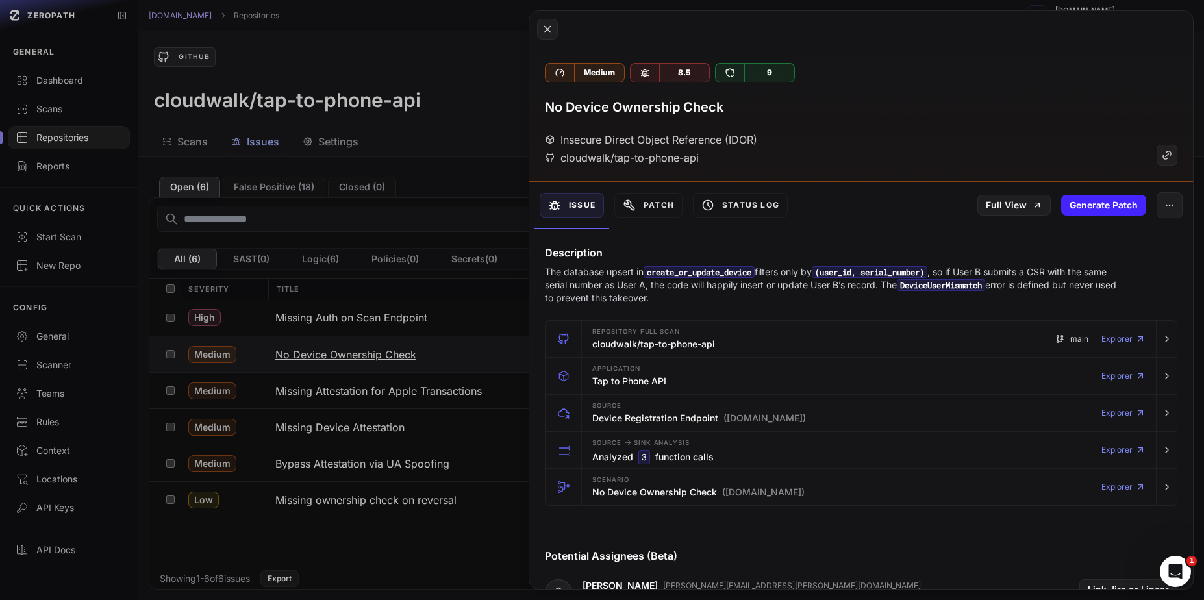
click at [375, 349] on button at bounding box center [602, 300] width 1204 height 600
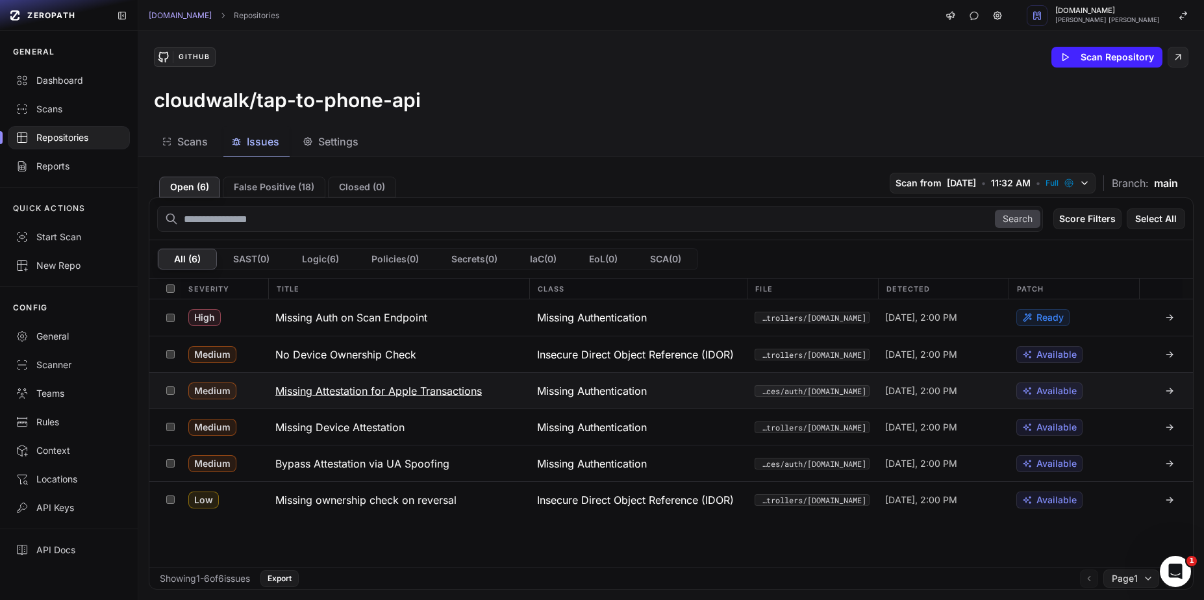
click at [382, 386] on h3 "Missing Attestation for Apple Transactions" at bounding box center [378, 391] width 206 height 16
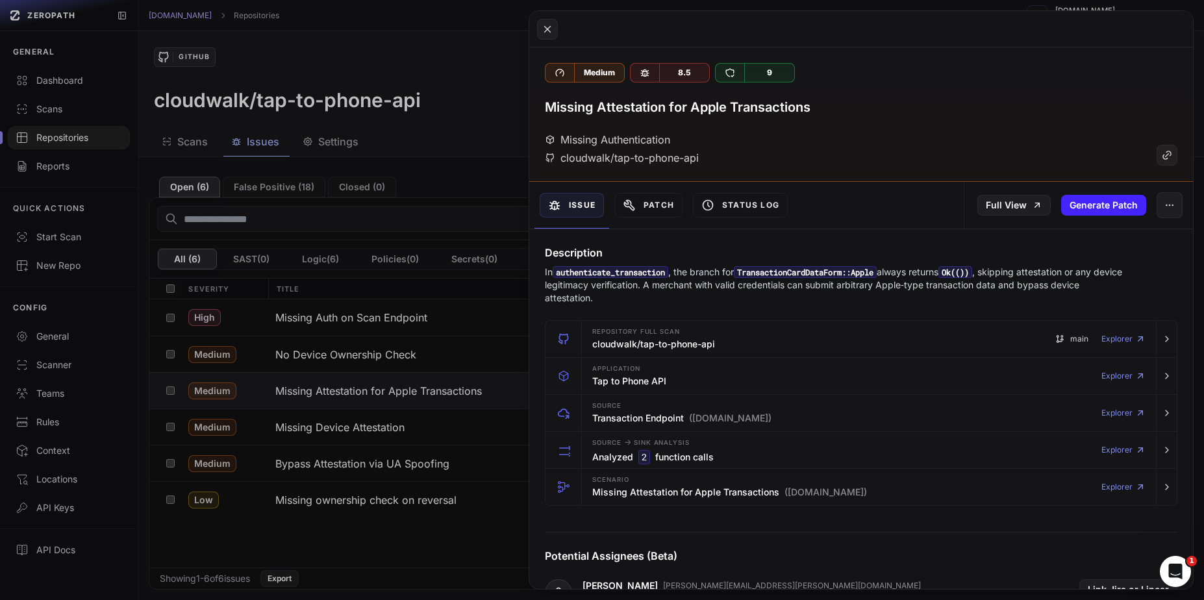
click at [395, 340] on button at bounding box center [602, 300] width 1204 height 600
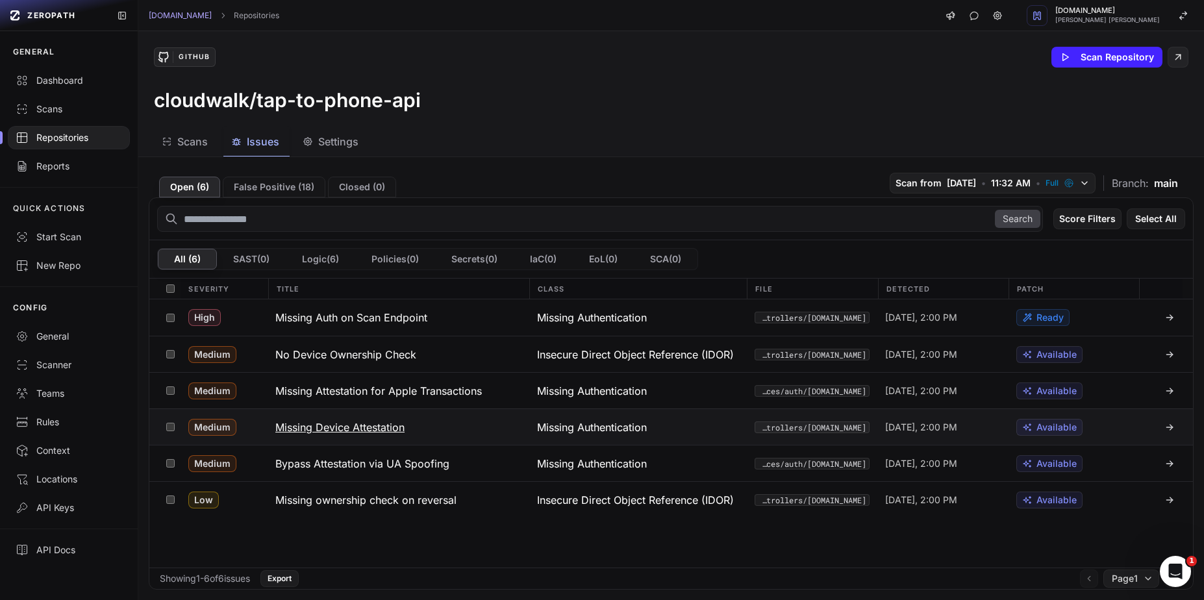
click at [390, 425] on h3 "Missing Device Attestation" at bounding box center [339, 427] width 129 height 16
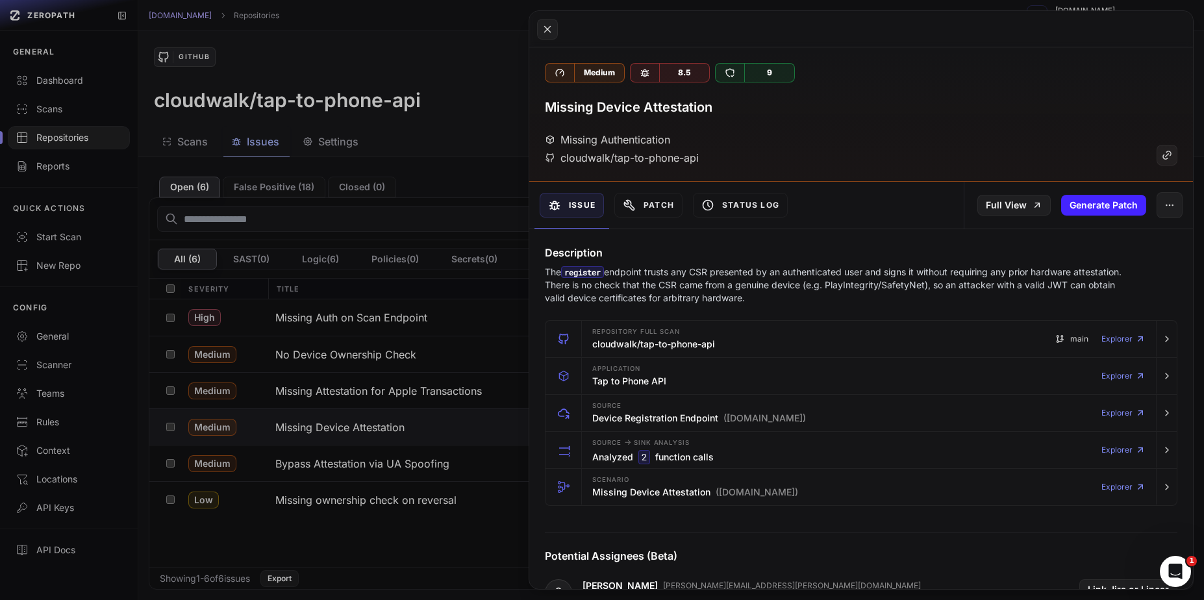
click at [458, 352] on button at bounding box center [602, 300] width 1204 height 600
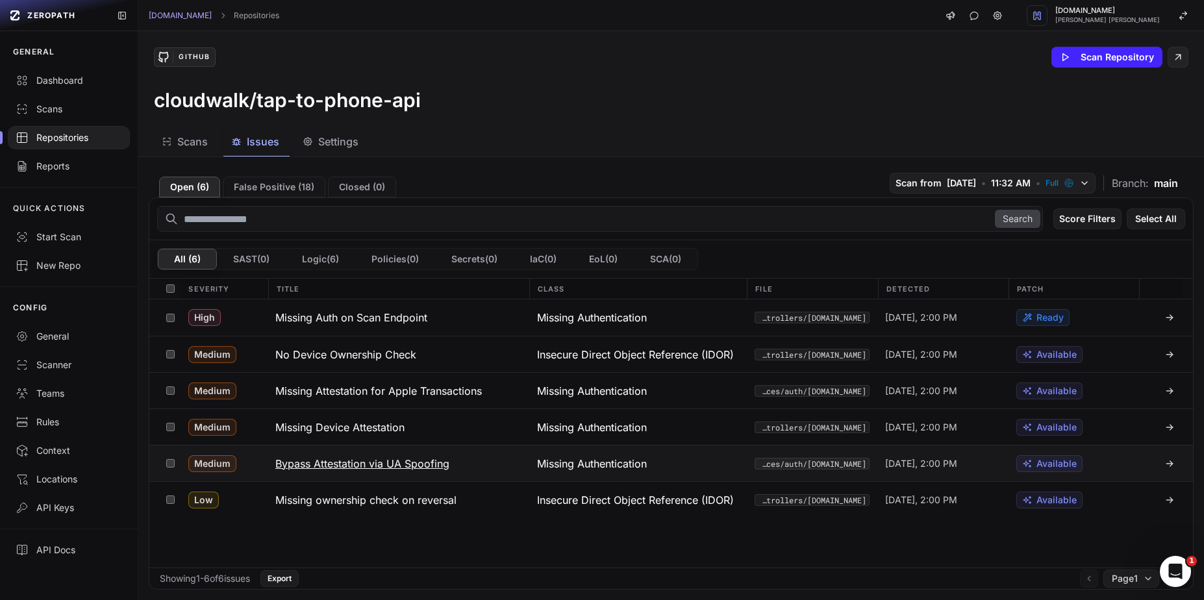
click at [390, 460] on h3 "Bypass Attestation via UA Spoofing" at bounding box center [362, 464] width 174 height 16
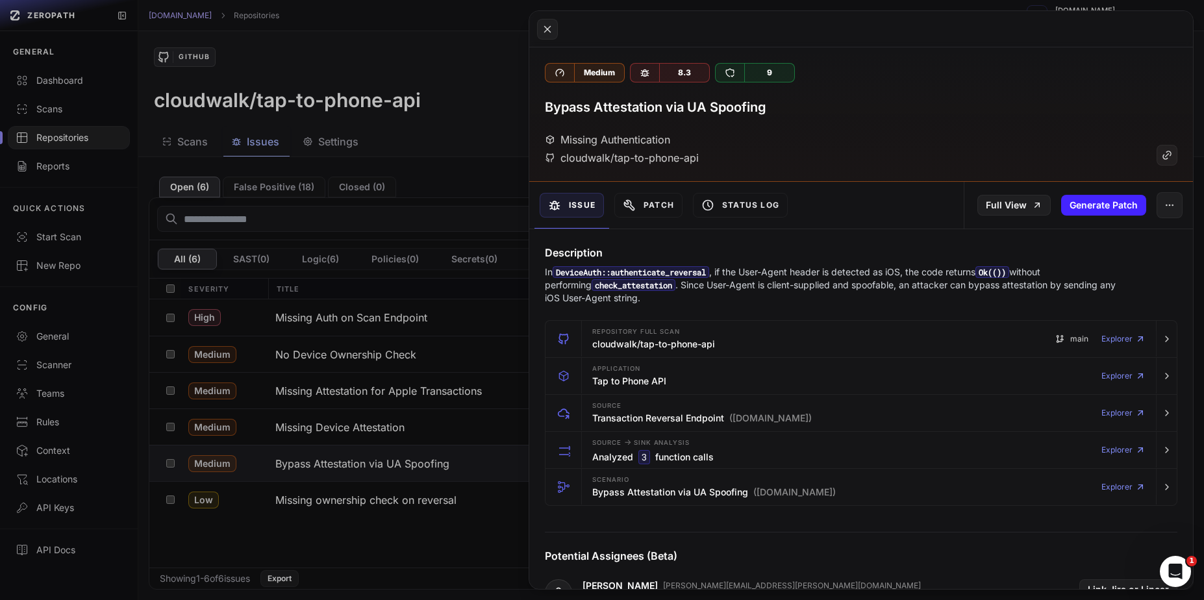
click at [425, 379] on button at bounding box center [602, 300] width 1204 height 600
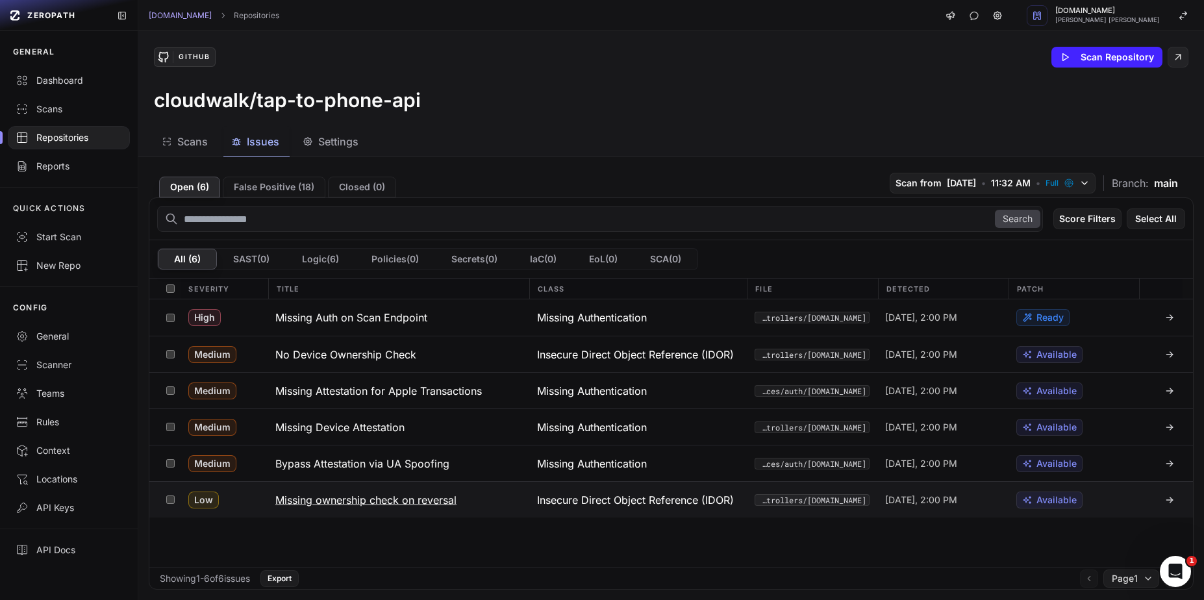
click at [401, 504] on h3 "Missing ownership check on reversal" at bounding box center [365, 500] width 181 height 16
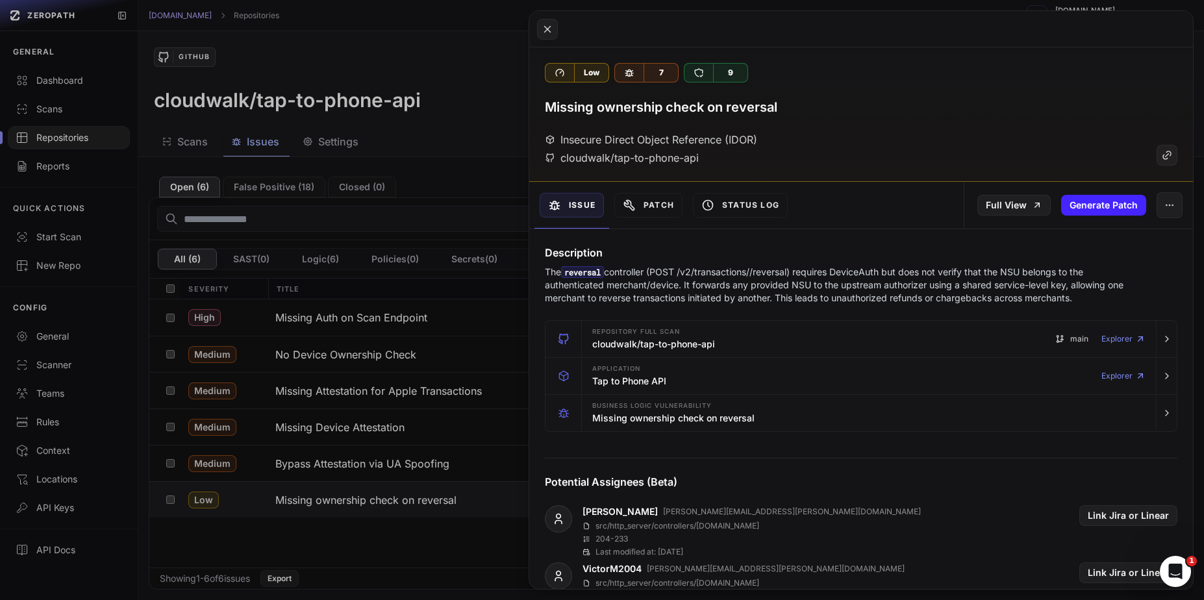
click at [486, 325] on button at bounding box center [602, 300] width 1204 height 600
